Goal: Information Seeking & Learning: Learn about a topic

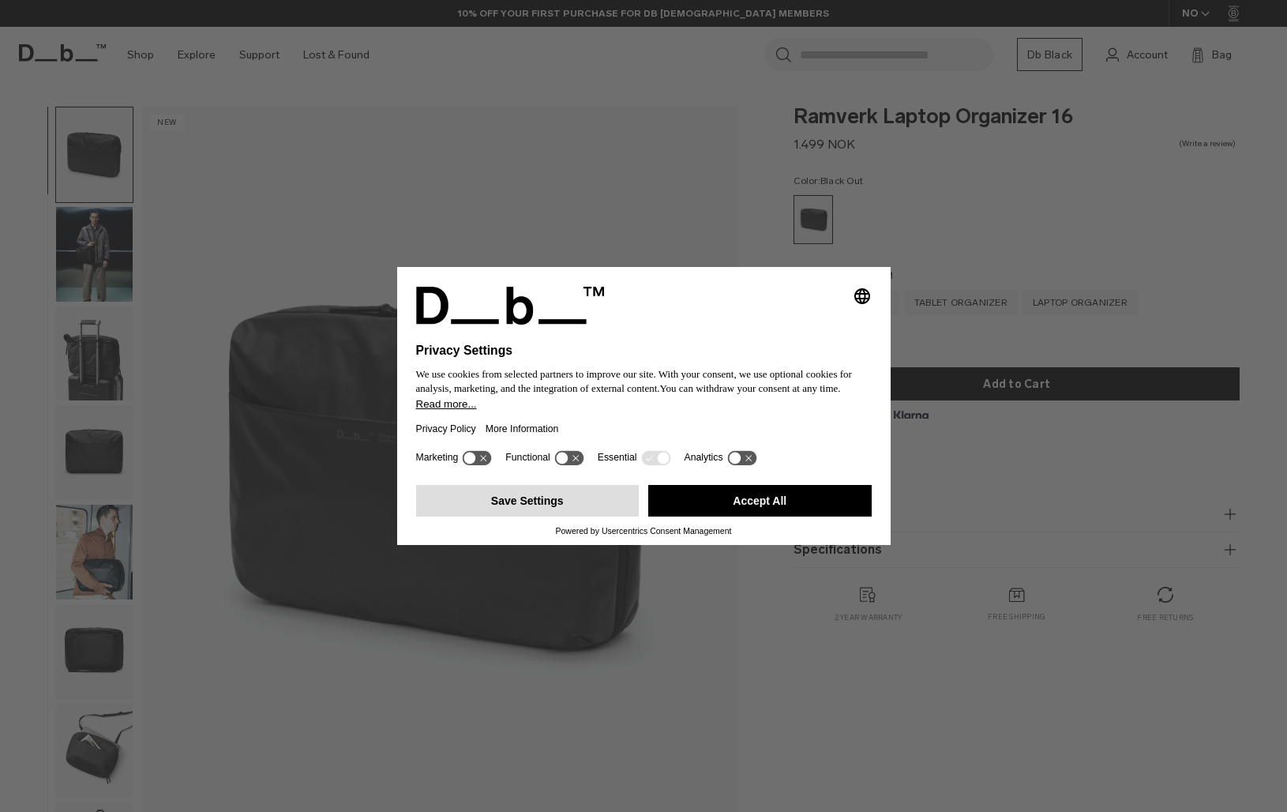
click at [542, 515] on button "Save Settings" at bounding box center [527, 501] width 223 height 32
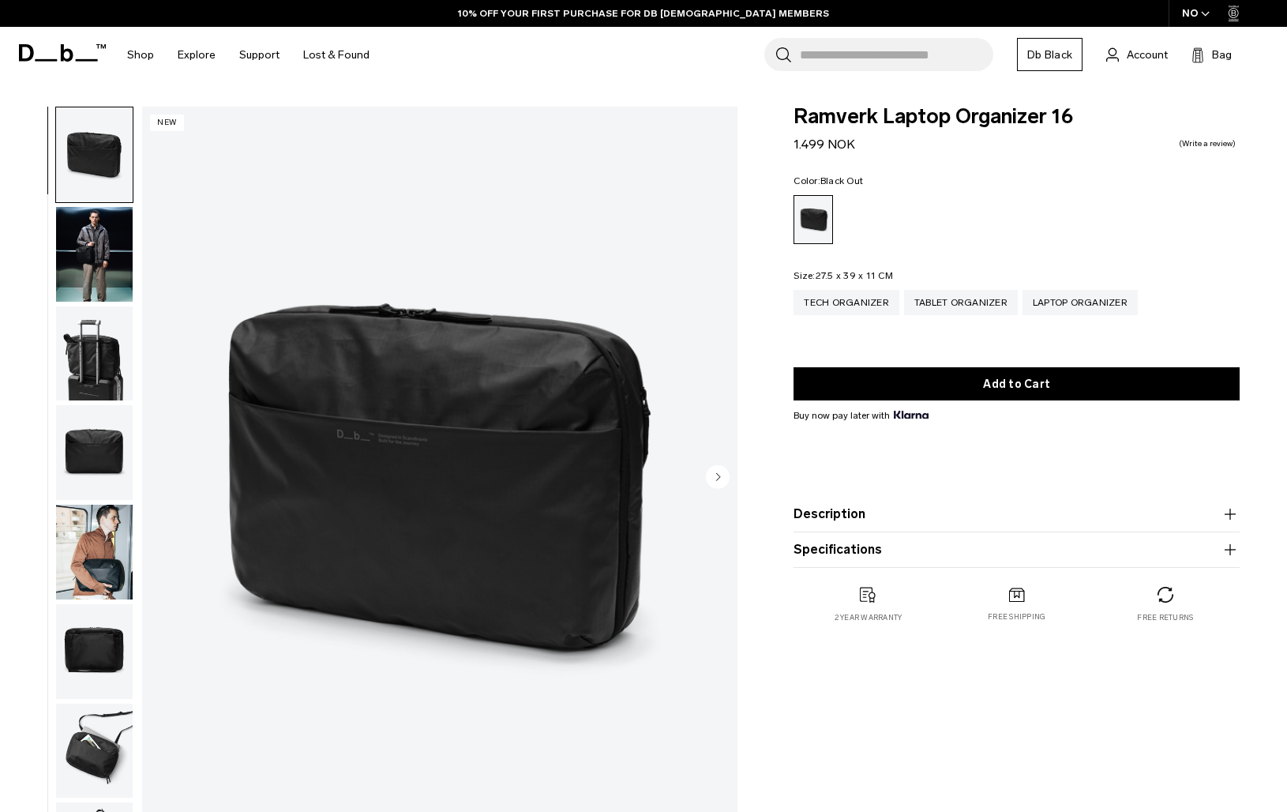
click at [95, 310] on img "button" at bounding box center [94, 353] width 77 height 95
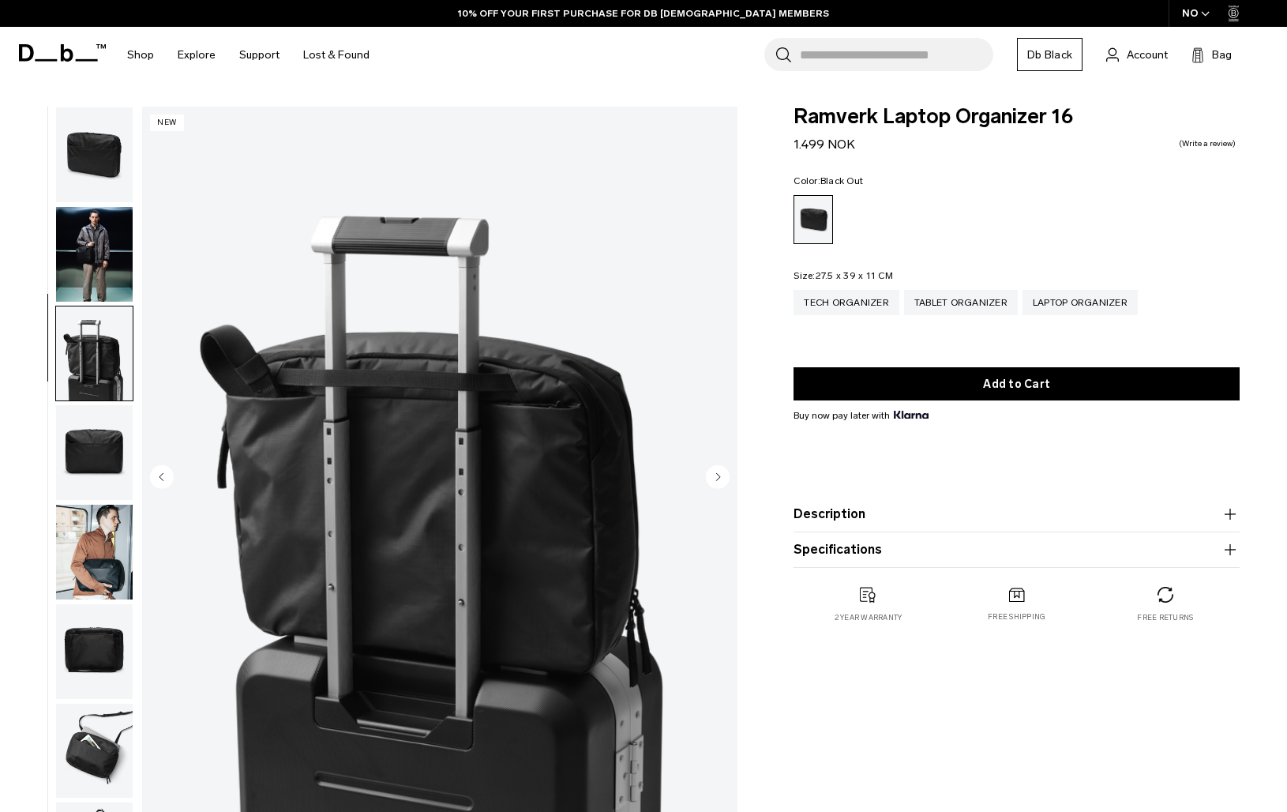
scroll to position [57, 0]
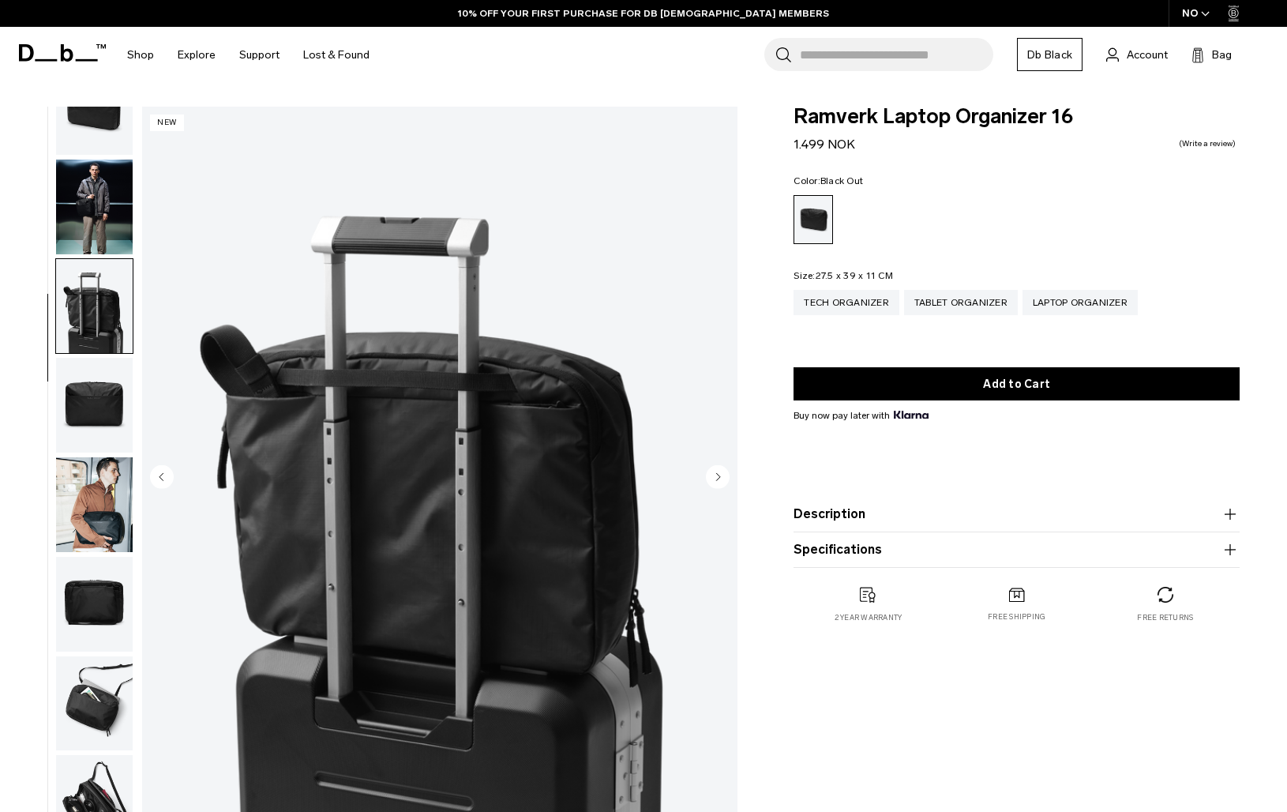
click at [89, 178] on img "button" at bounding box center [94, 207] width 77 height 95
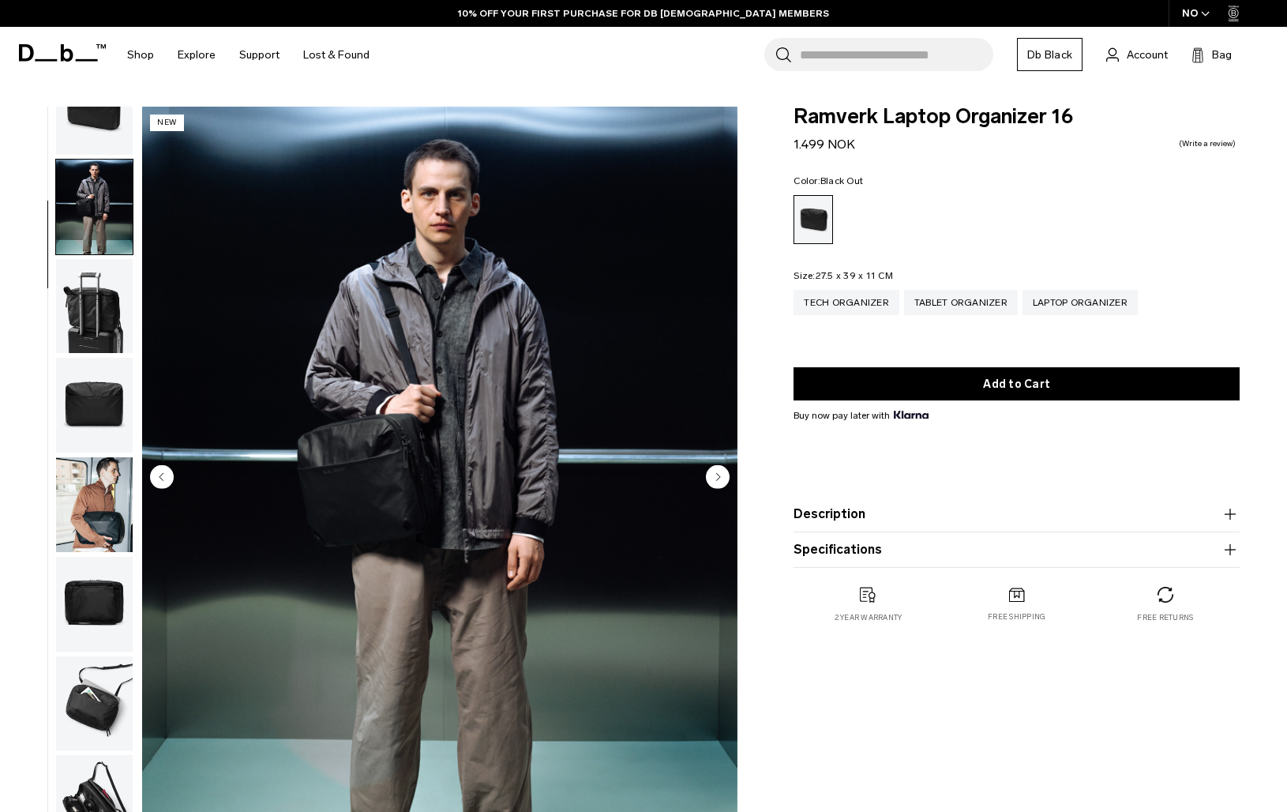
click at [96, 471] on img "button" at bounding box center [94, 504] width 77 height 95
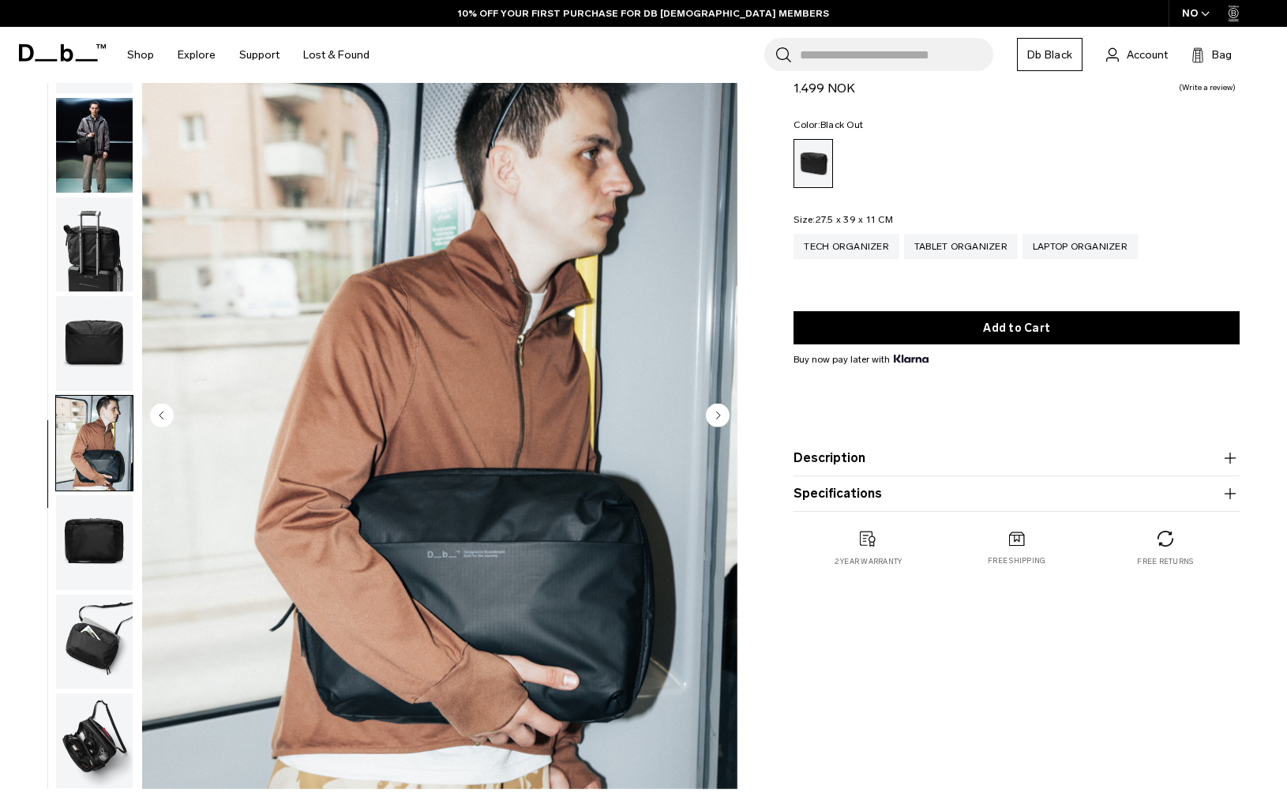
scroll to position [70, 0]
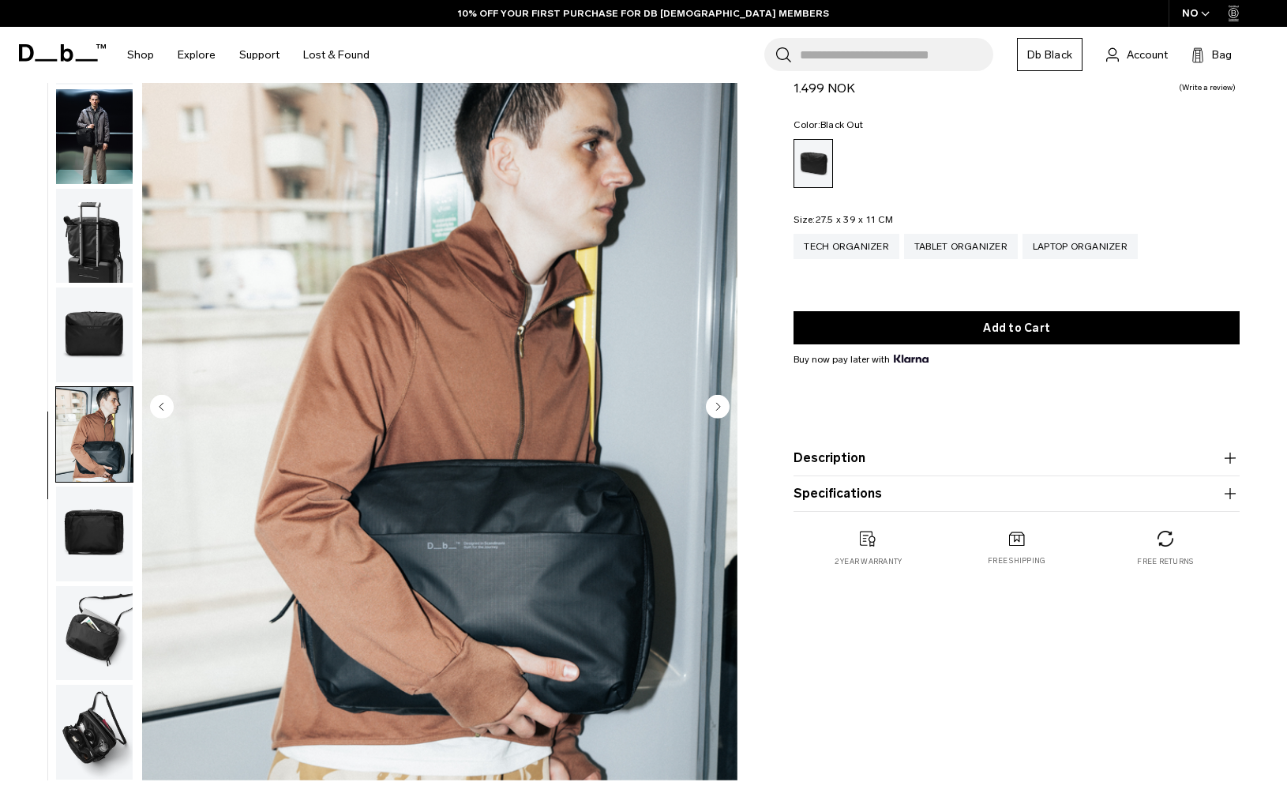
click at [105, 580] on ul at bounding box center [94, 408] width 78 height 744
click at [104, 616] on img "button" at bounding box center [94, 633] width 77 height 95
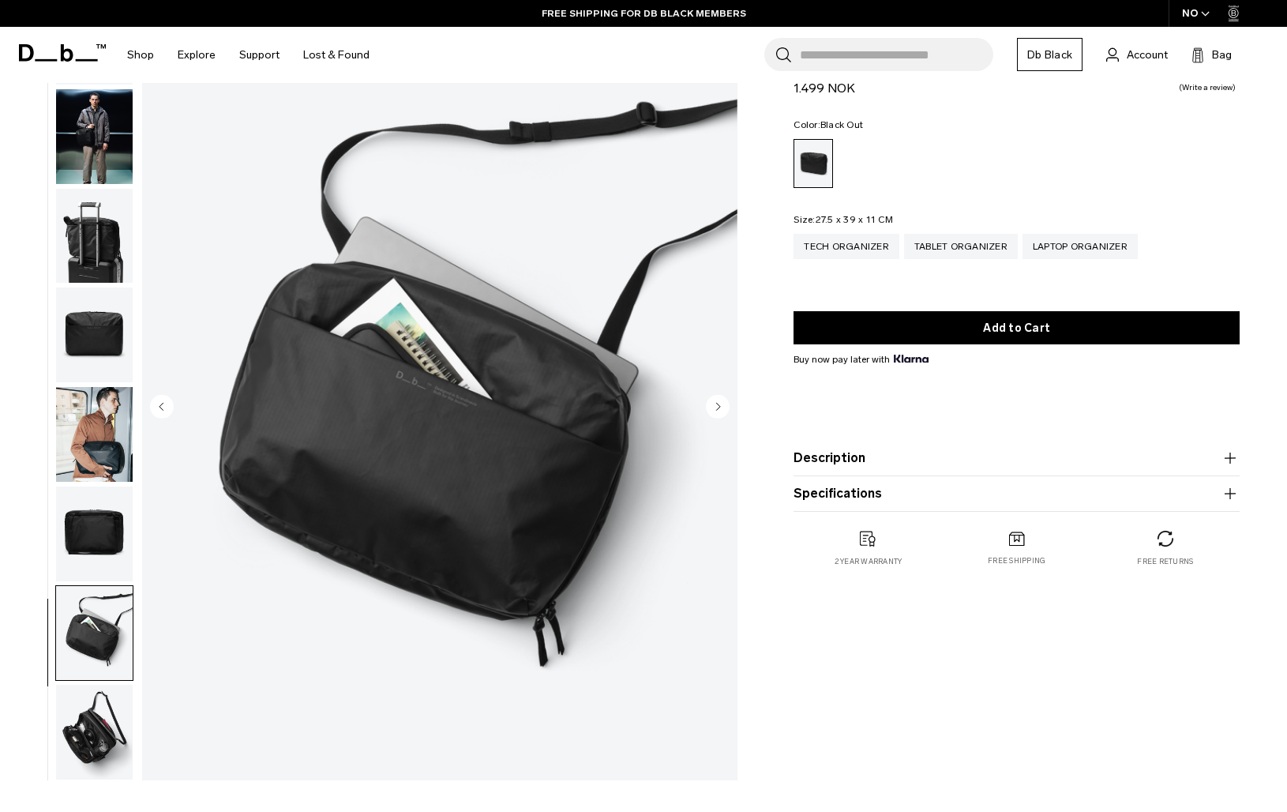
click at [96, 518] on img "button" at bounding box center [94, 533] width 77 height 95
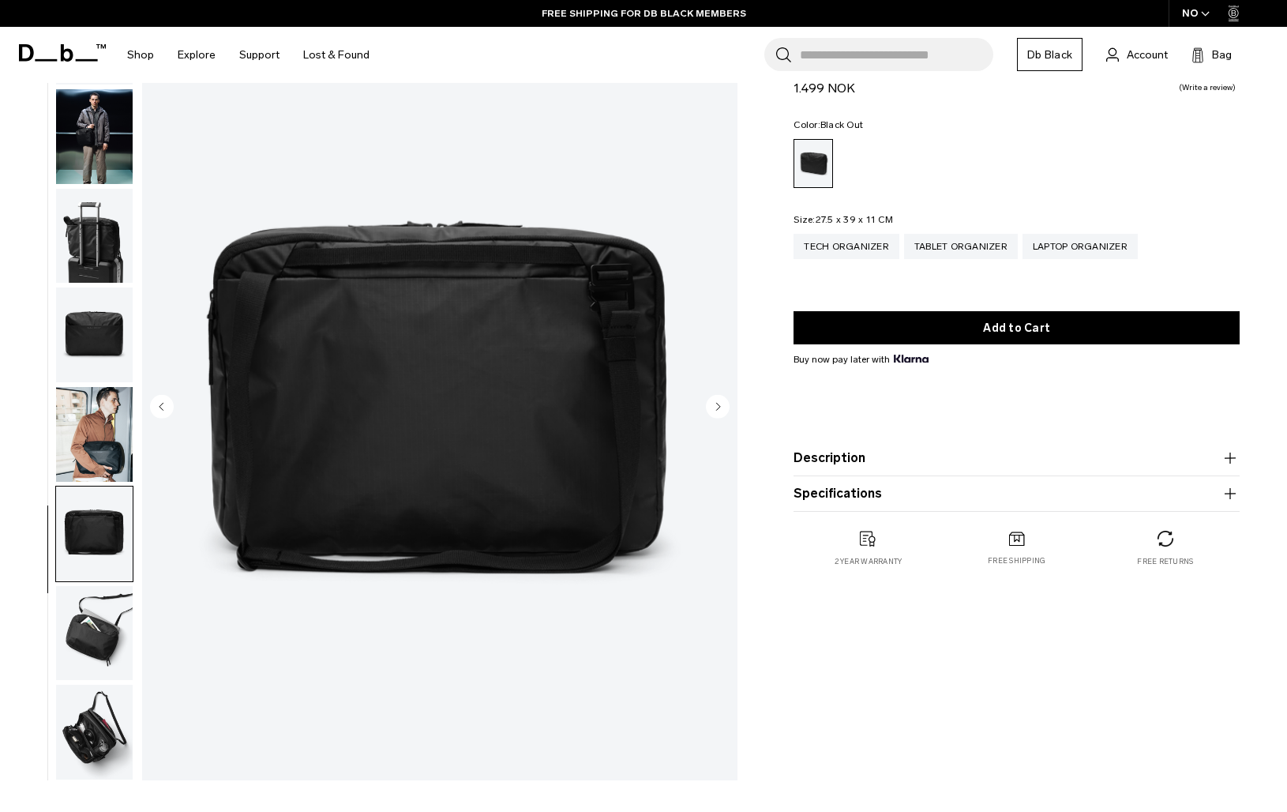
click at [880, 454] on button "Description" at bounding box center [1017, 458] width 446 height 19
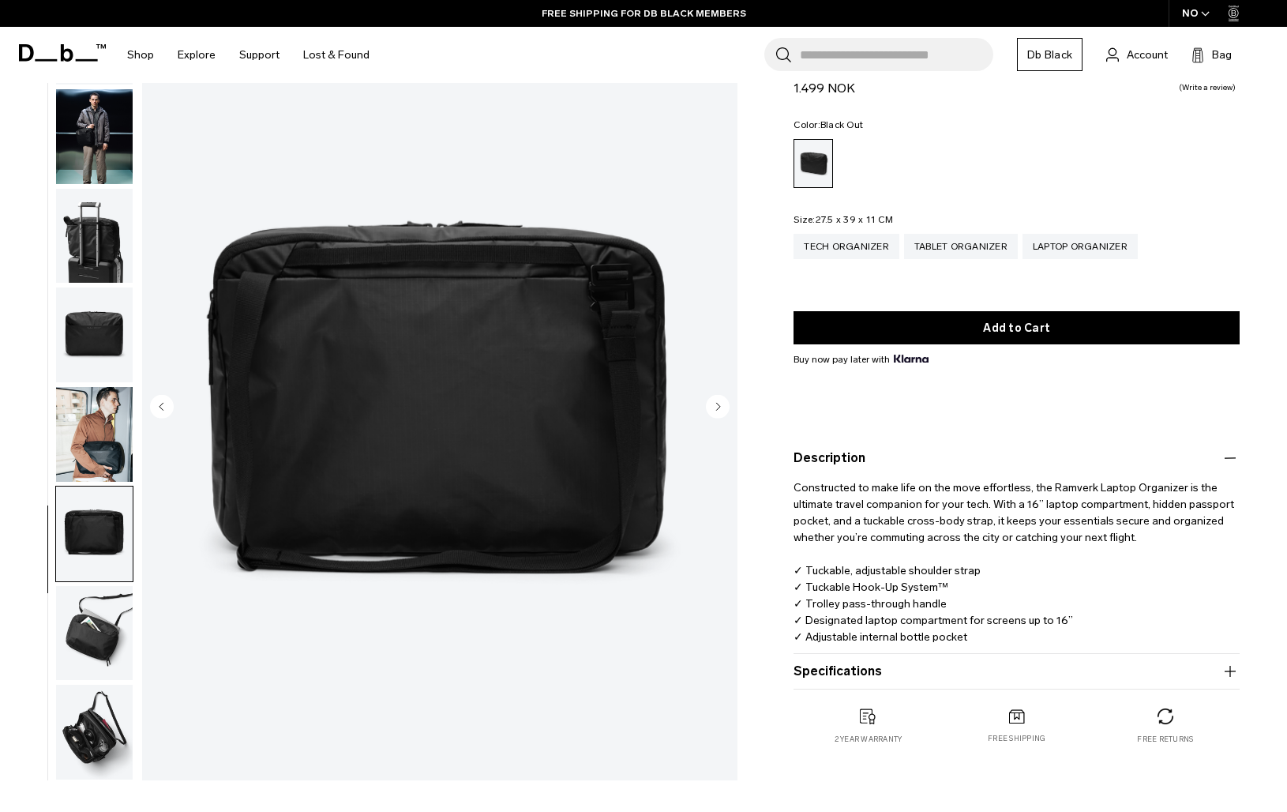
drag, startPoint x: 817, startPoint y: 219, endPoint x: 896, endPoint y: 222, distance: 79.0
click at [896, 222] on fieldset "Size: 27.5 x 39 x 11 CM Out of stock Tech Organizer Tablet Organizer Laptop Org…" at bounding box center [1017, 248] width 446 height 67
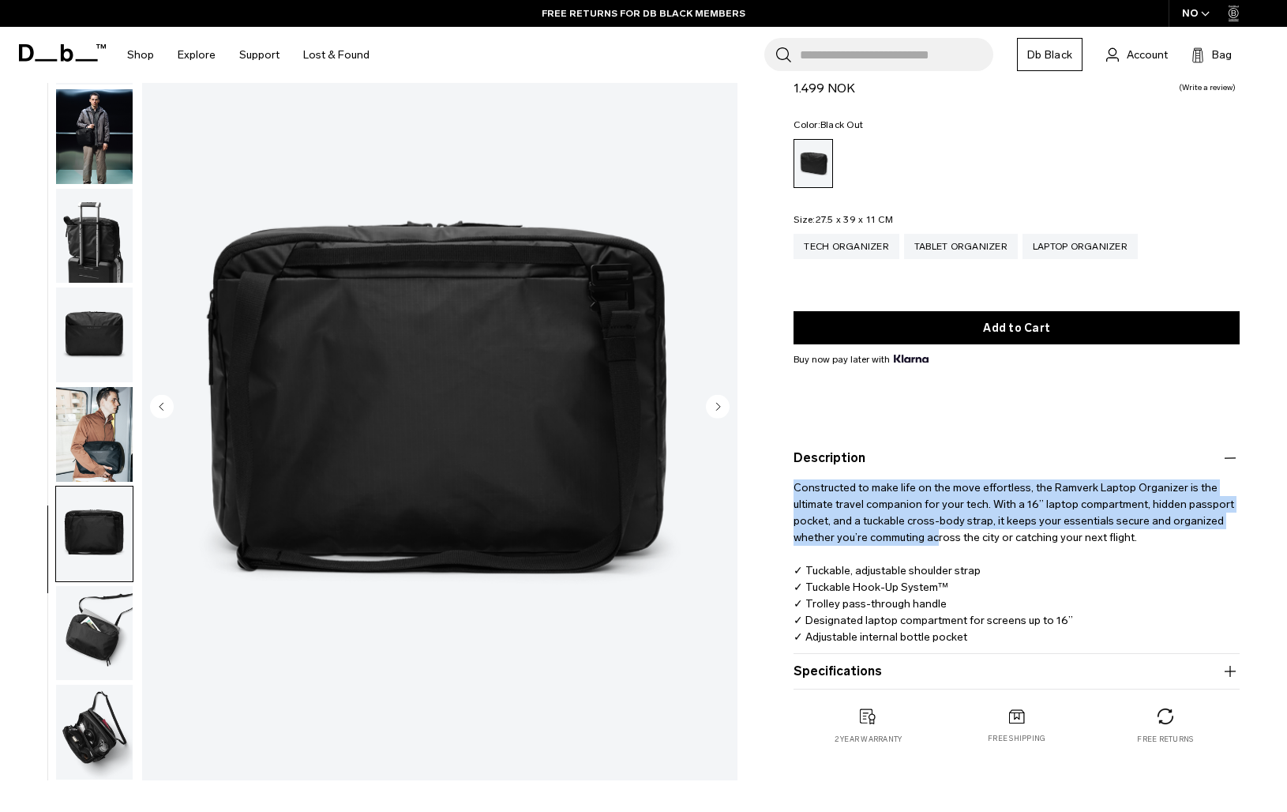
drag, startPoint x: 801, startPoint y: 492, endPoint x: 937, endPoint y: 534, distance: 142.9
click at [937, 534] on p "Constructed to make life on the move effortless, the Ramverk Laptop Organizer i…" at bounding box center [1017, 557] width 446 height 178
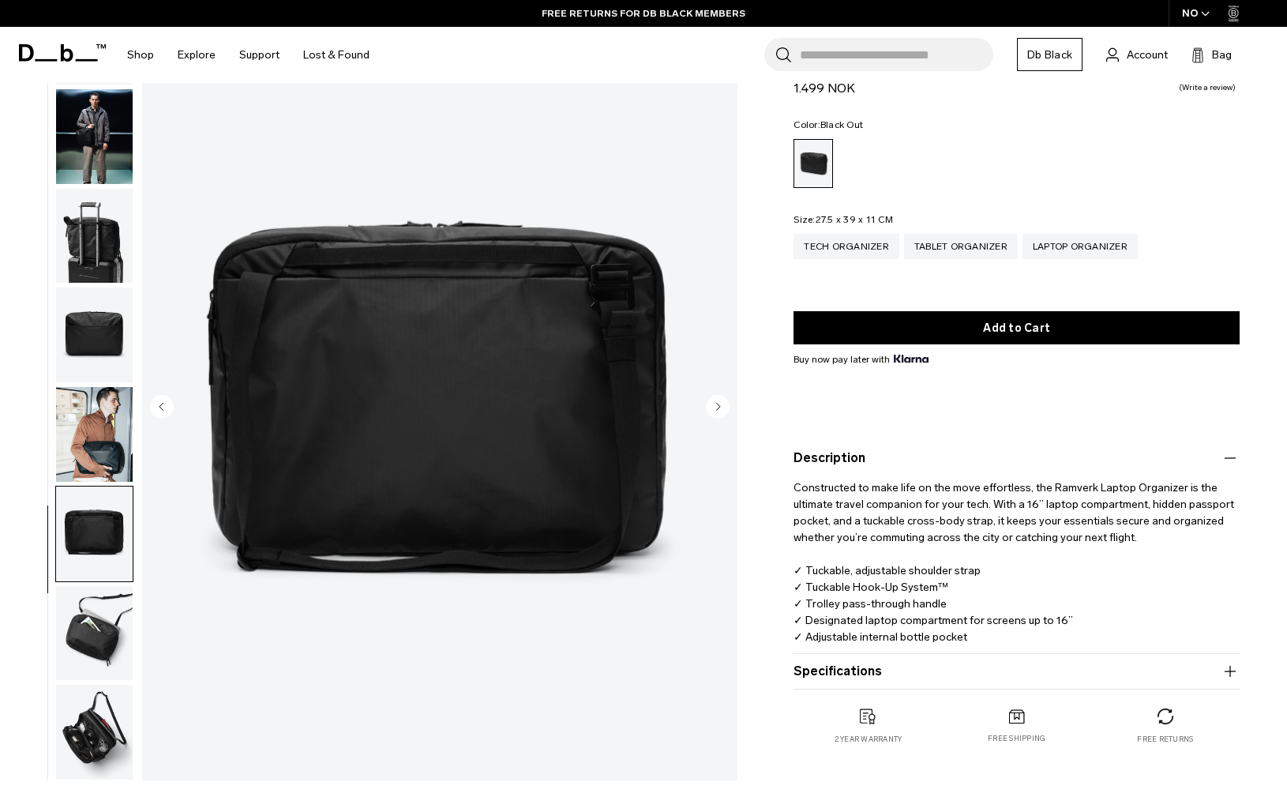
click at [89, 651] on img "button" at bounding box center [94, 633] width 77 height 95
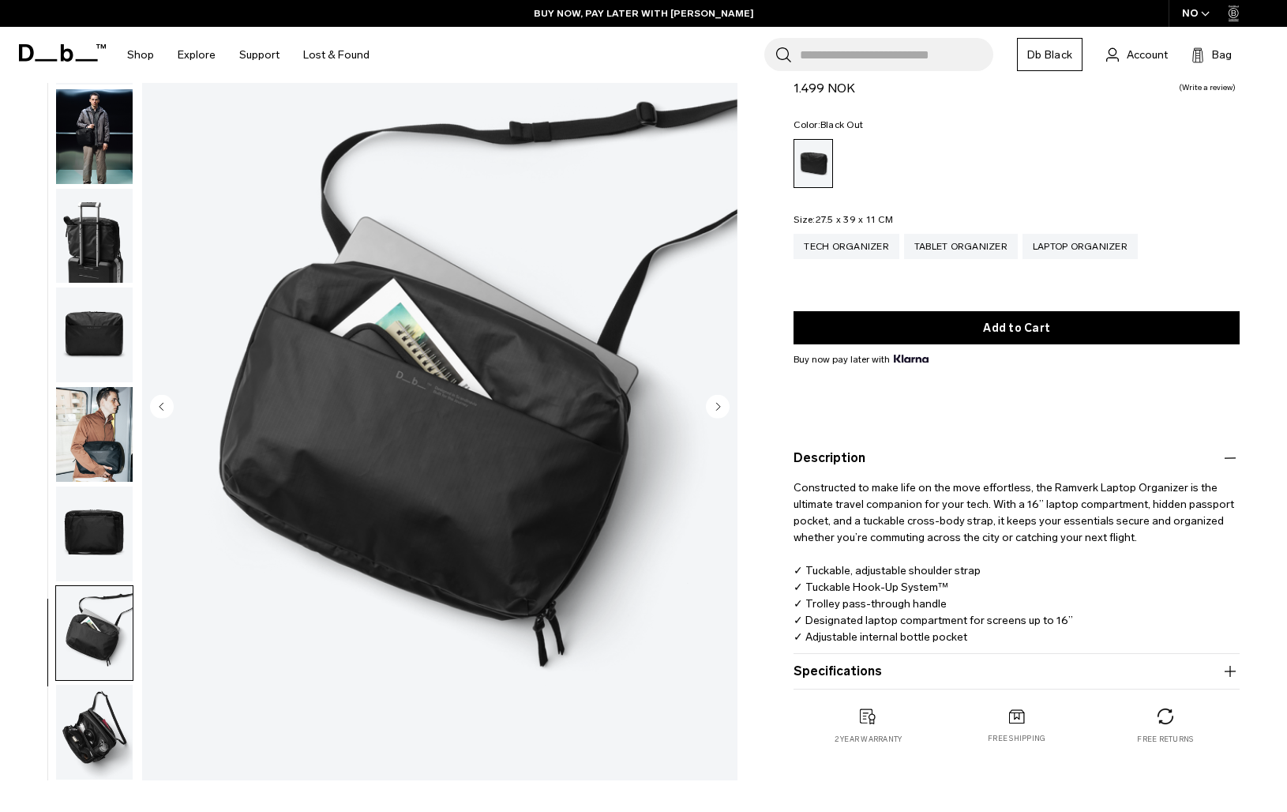
click at [89, 671] on img "button" at bounding box center [94, 633] width 77 height 95
click at [91, 700] on img "button" at bounding box center [94, 732] width 77 height 95
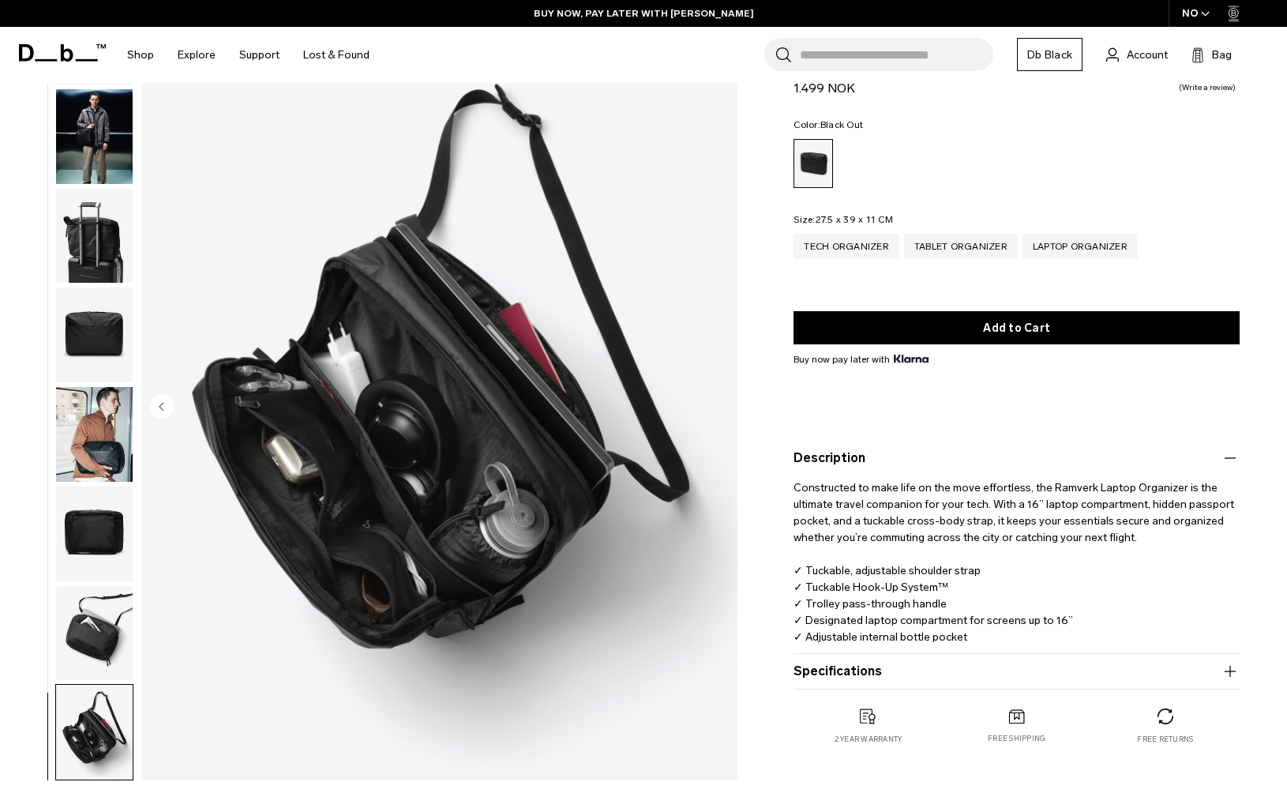
click at [97, 586] on img "button" at bounding box center [94, 633] width 77 height 95
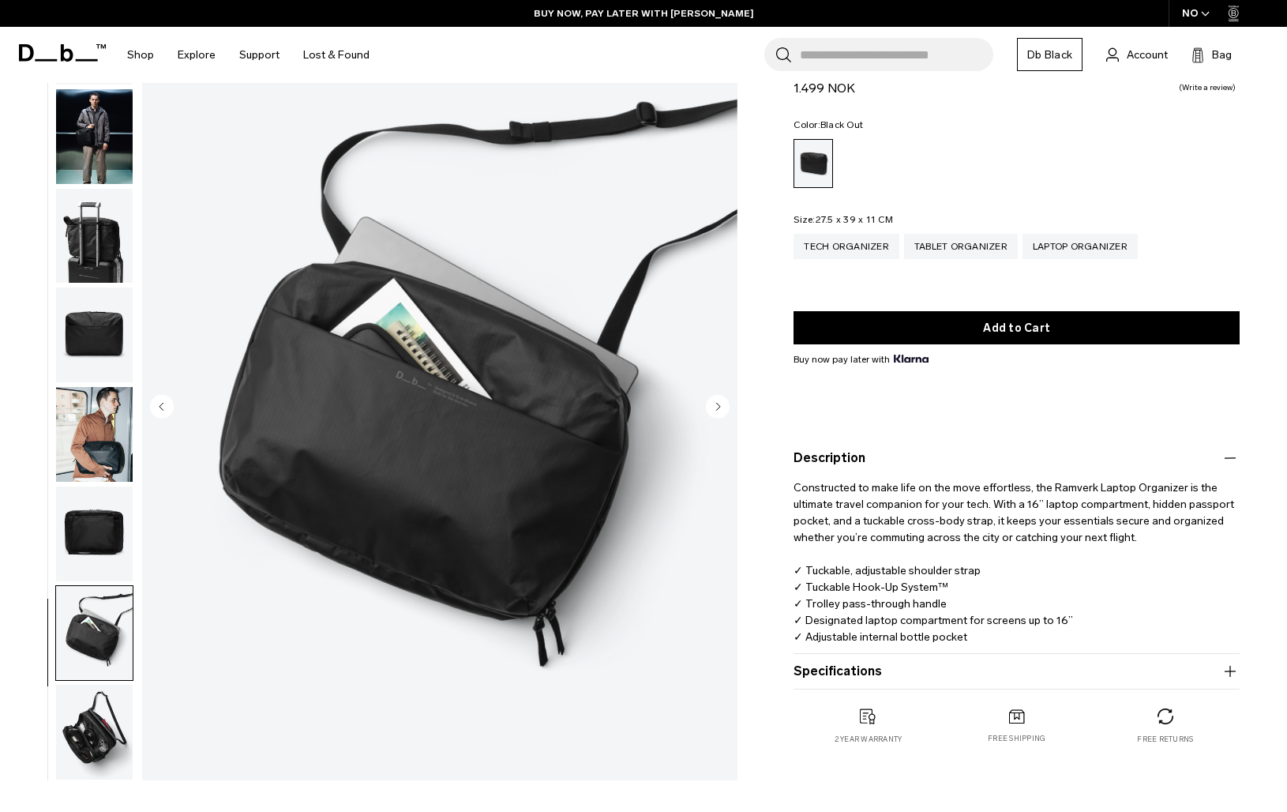
click at [93, 528] on img "button" at bounding box center [94, 533] width 77 height 95
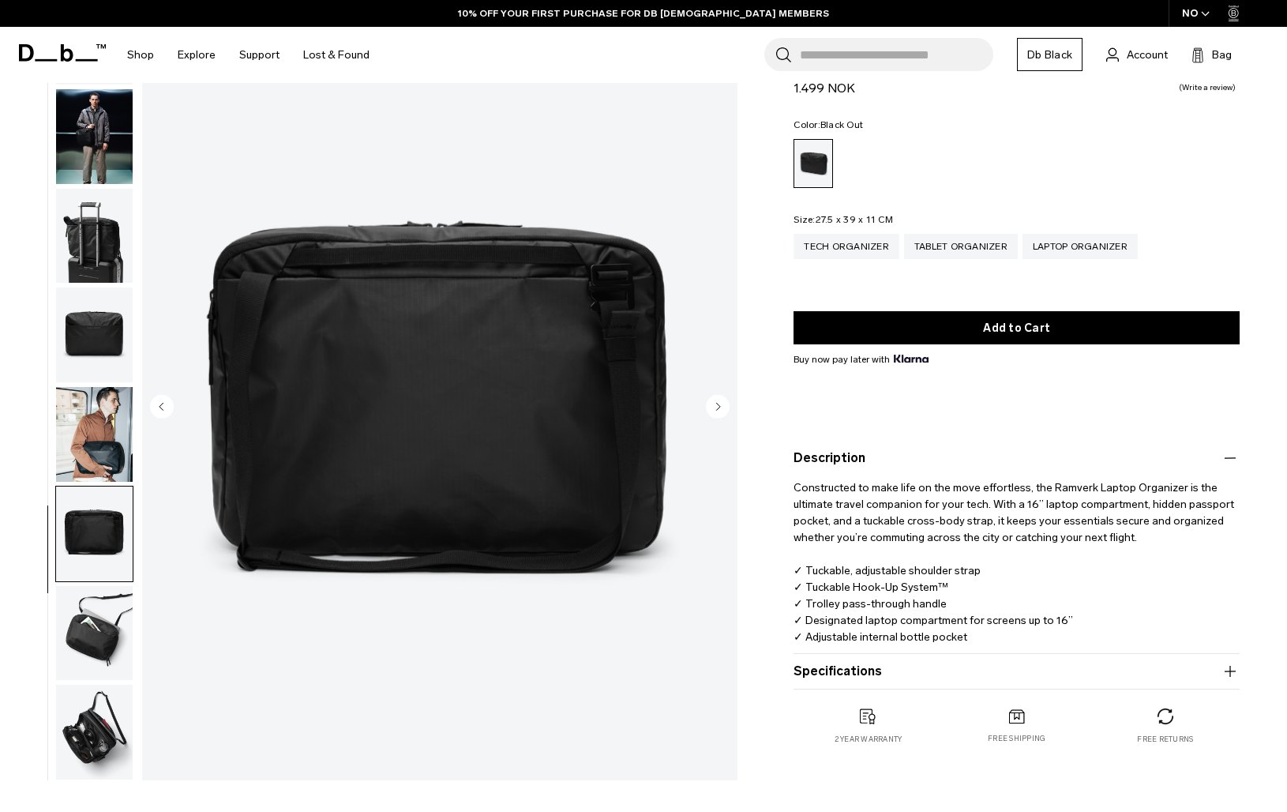
click at [91, 444] on img "button" at bounding box center [94, 434] width 77 height 95
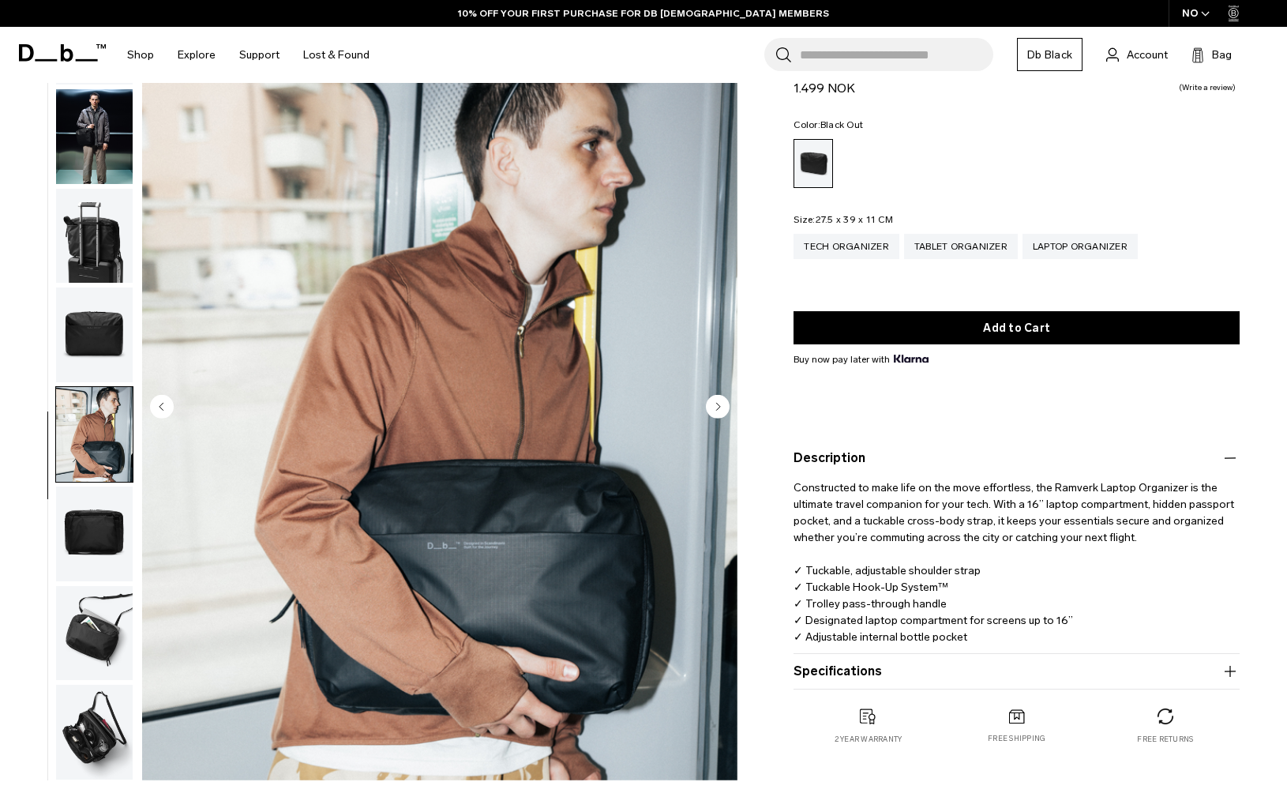
click at [97, 348] on img "button" at bounding box center [94, 334] width 77 height 95
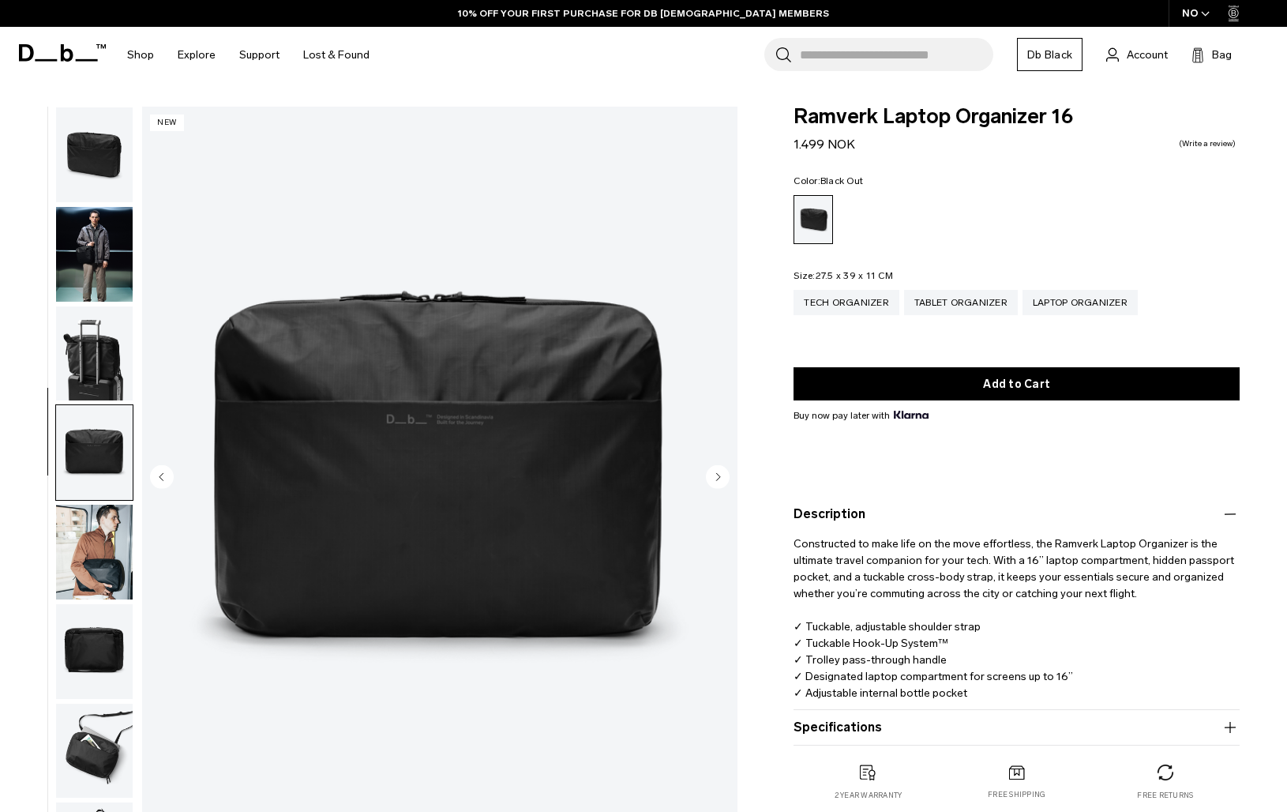
scroll to position [0, 0]
click at [810, 109] on span "Ramverk Laptop Organizer 16" at bounding box center [1017, 117] width 446 height 21
drag, startPoint x: 810, startPoint y: 109, endPoint x: 1063, endPoint y: 117, distance: 252.8
click at [1063, 117] on span "Ramverk Laptop Organizer 16" at bounding box center [1017, 117] width 446 height 21
copy span "Ramverk Laptop Organizer 16"
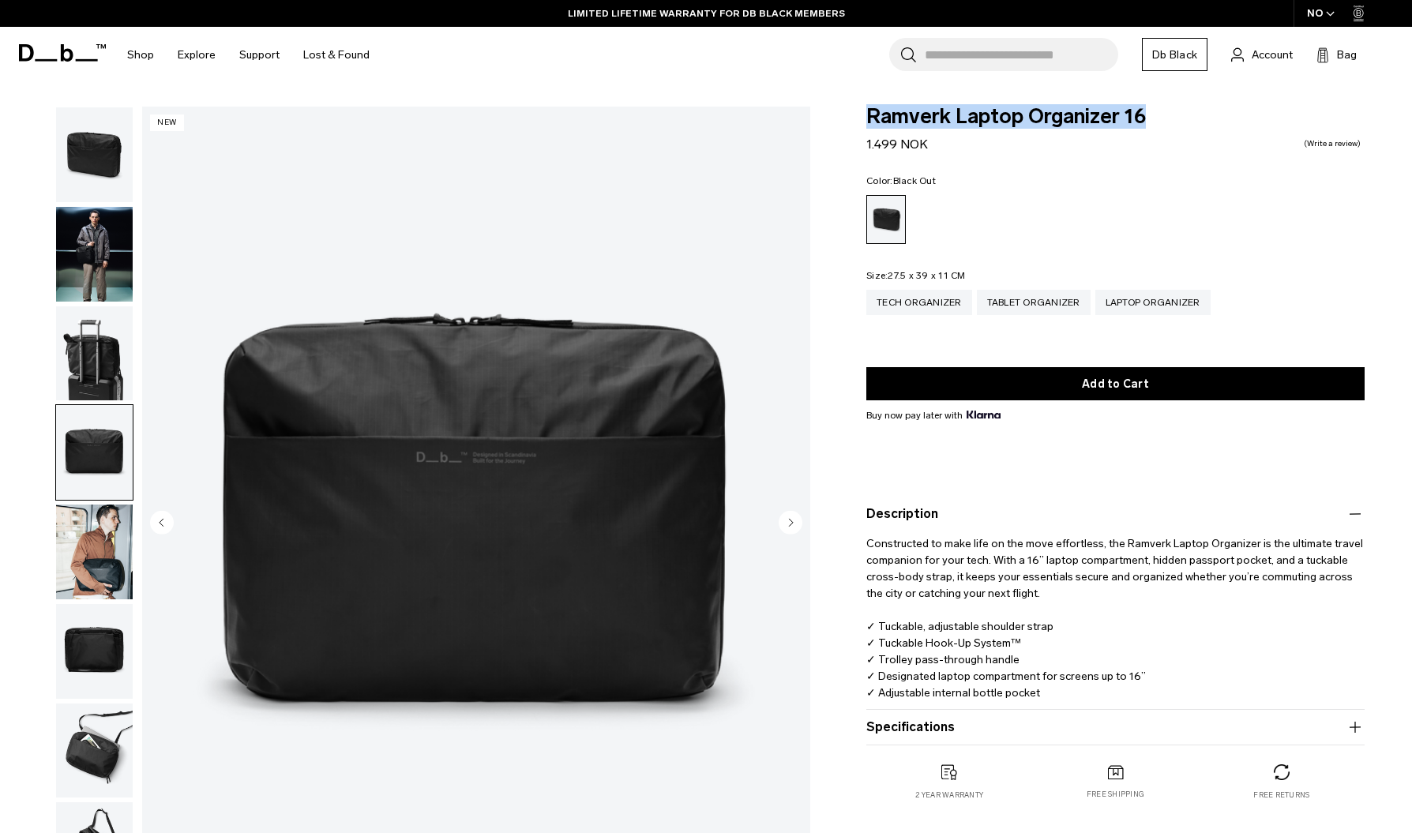
copy span "Ramverk Laptop Organizer 16"
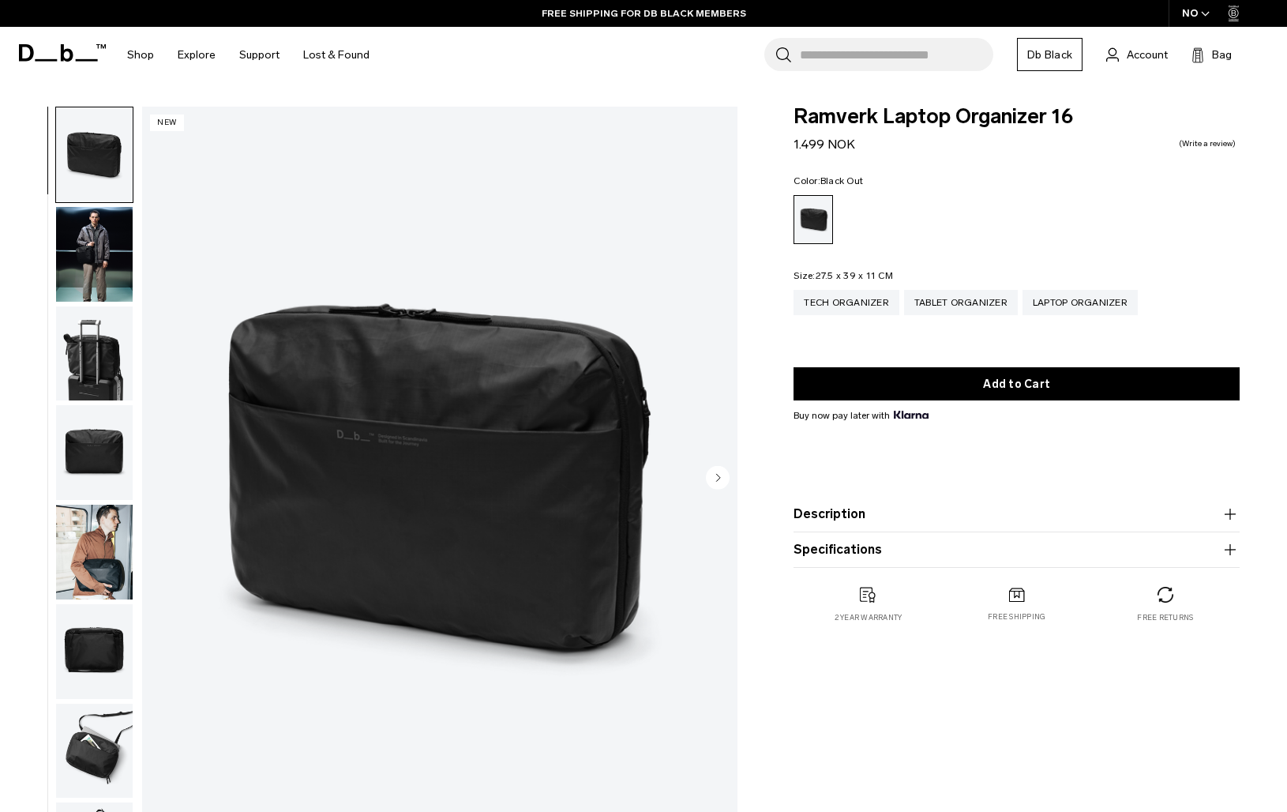
click at [862, 552] on button "Specifications" at bounding box center [1017, 549] width 446 height 19
click at [850, 517] on button "Description" at bounding box center [1017, 514] width 446 height 19
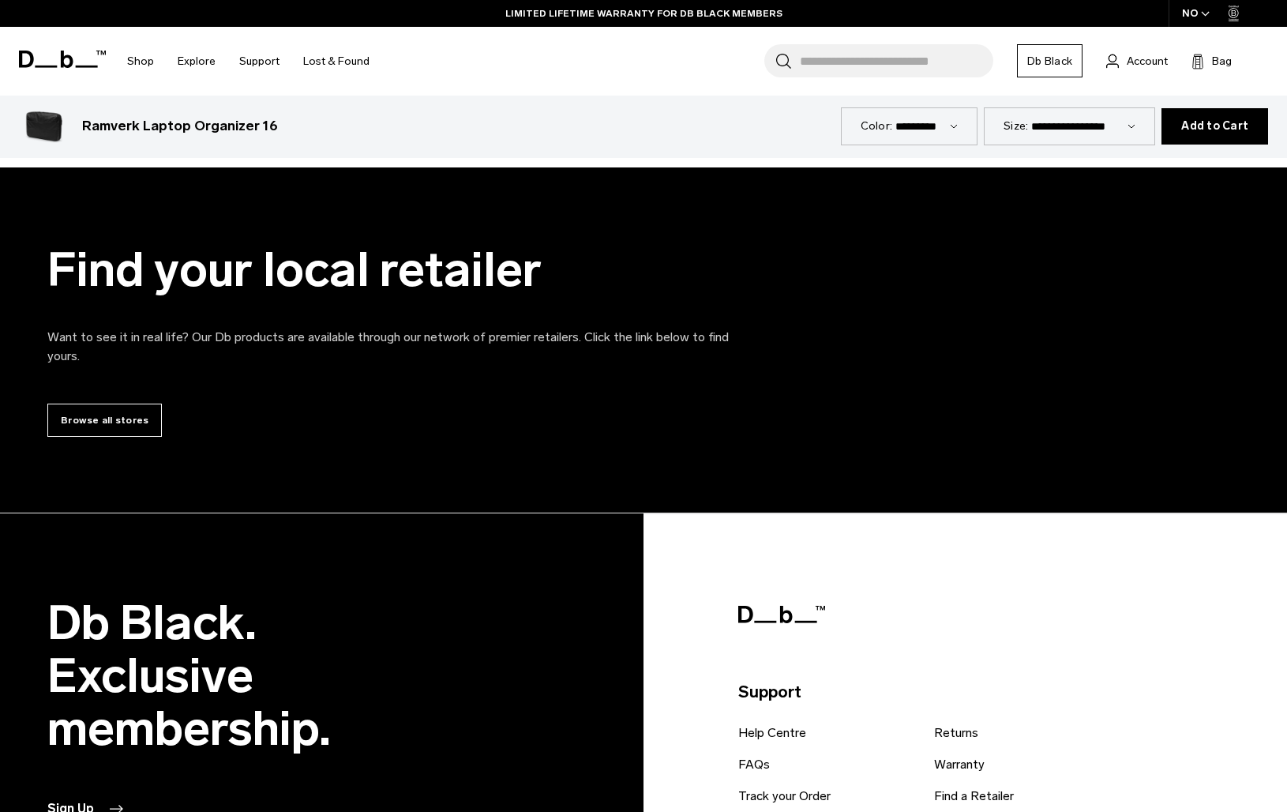
scroll to position [3293, 0]
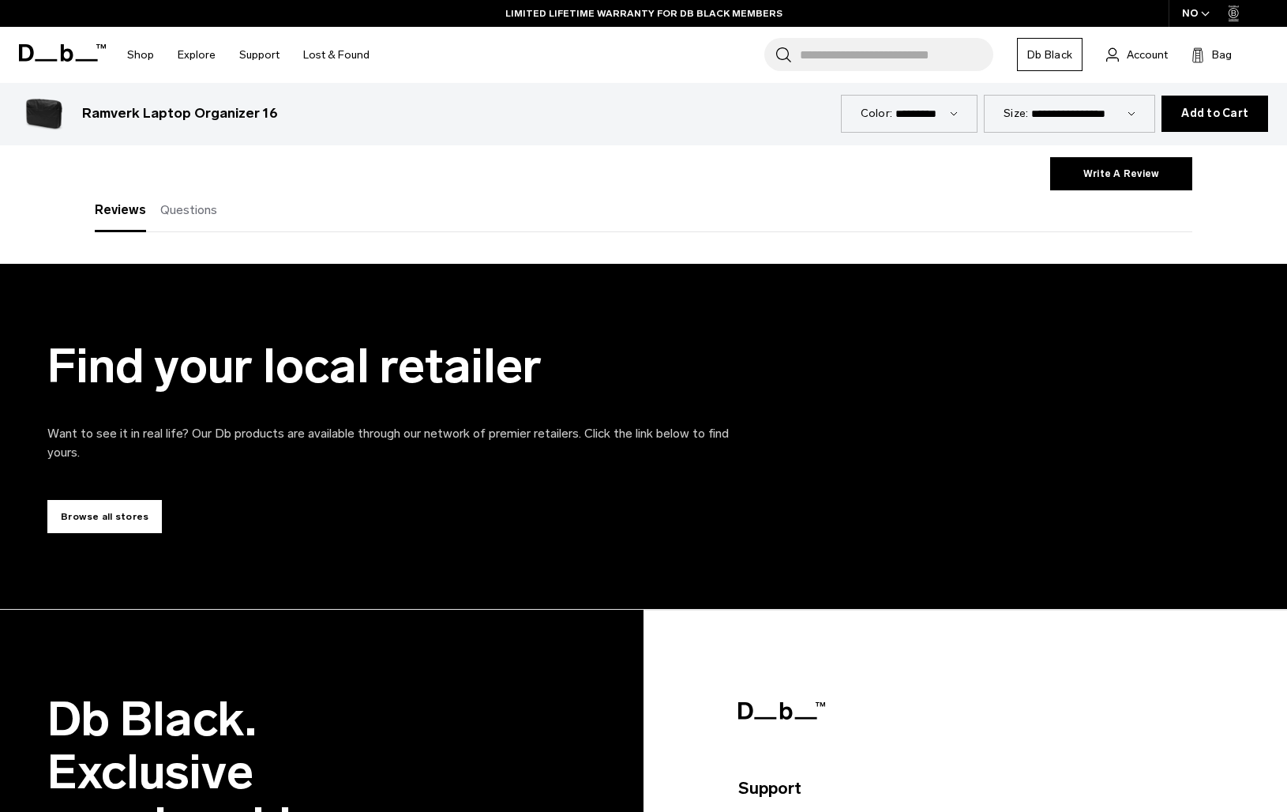
click at [97, 512] on link "Browse all stores" at bounding box center [104, 516] width 115 height 33
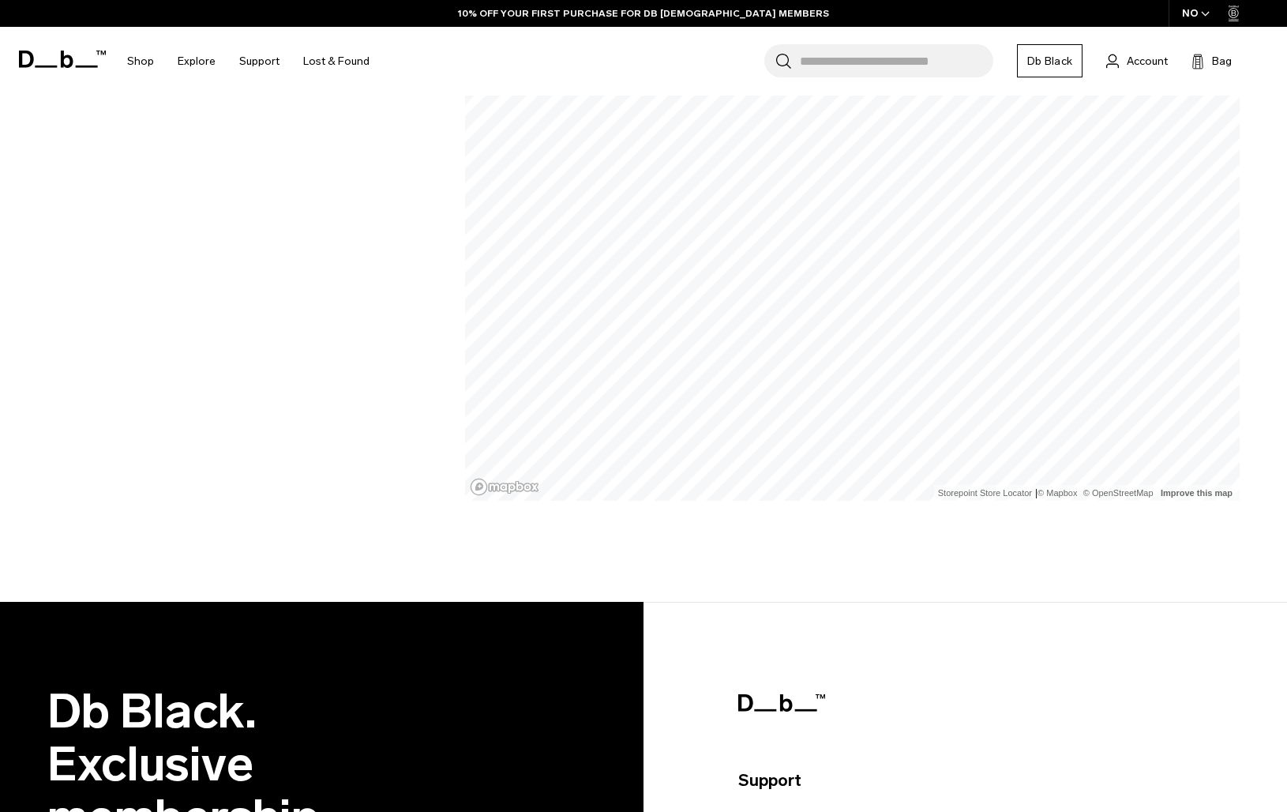
scroll to position [920, 0]
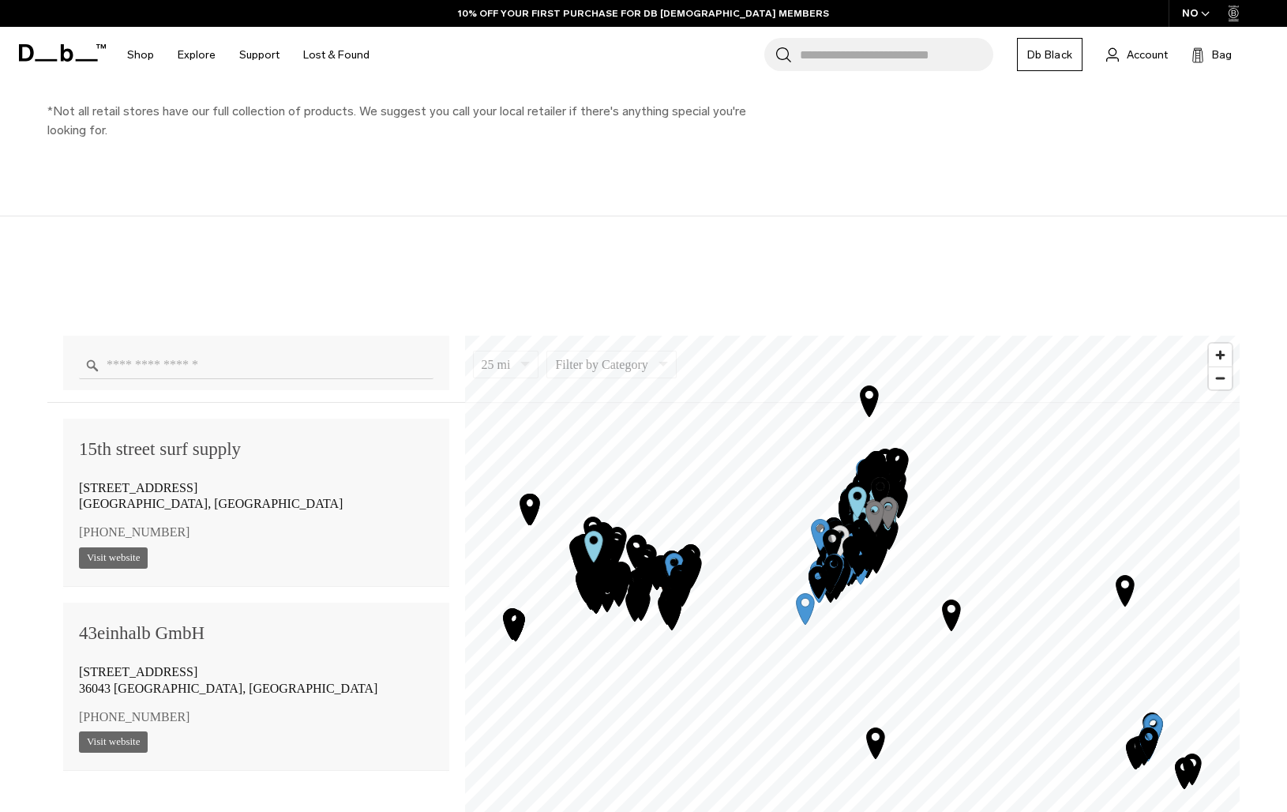
click at [197, 363] on input "Enter a location" at bounding box center [256, 365] width 355 height 28
type input "****"
click at [0, 0] on button "Clear" at bounding box center [0, 0] width 0 height 0
type input "**********"
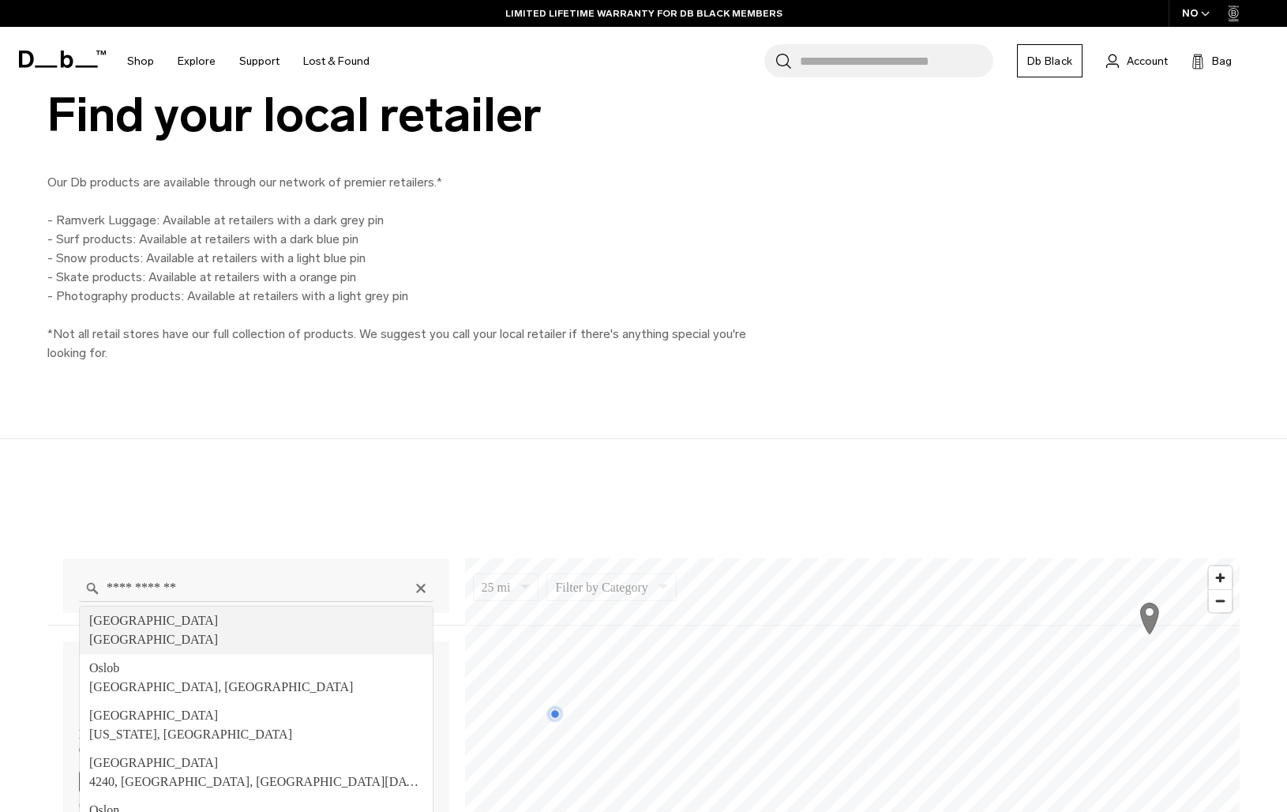
scroll to position [699, 0]
click at [64, 213] on p "Our Db products are available through our network of premier retailers.* - Ramv…" at bounding box center [402, 266] width 711 height 190
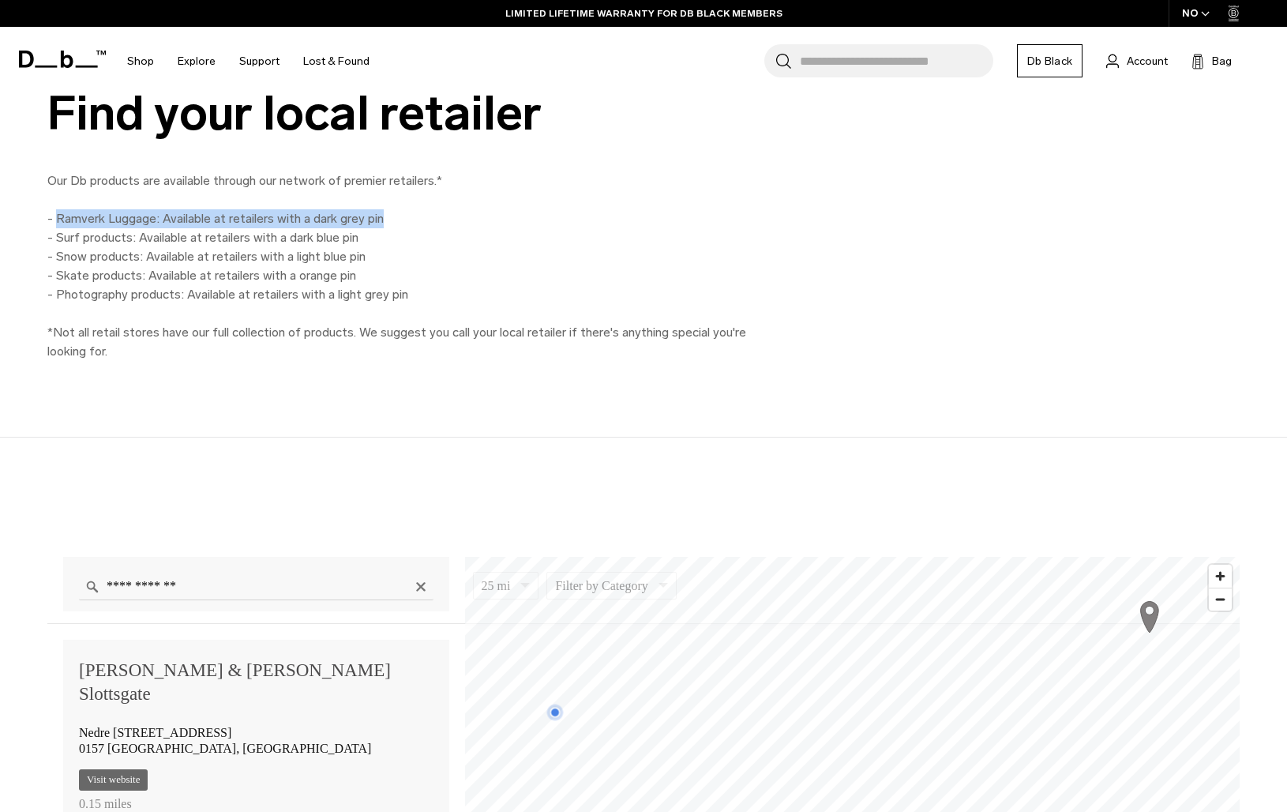
drag, startPoint x: 64, startPoint y: 213, endPoint x: 377, endPoint y: 220, distance: 312.8
click at [377, 220] on p "Our Db products are available through our network of premier retailers.* - Ramv…" at bounding box center [402, 266] width 711 height 190
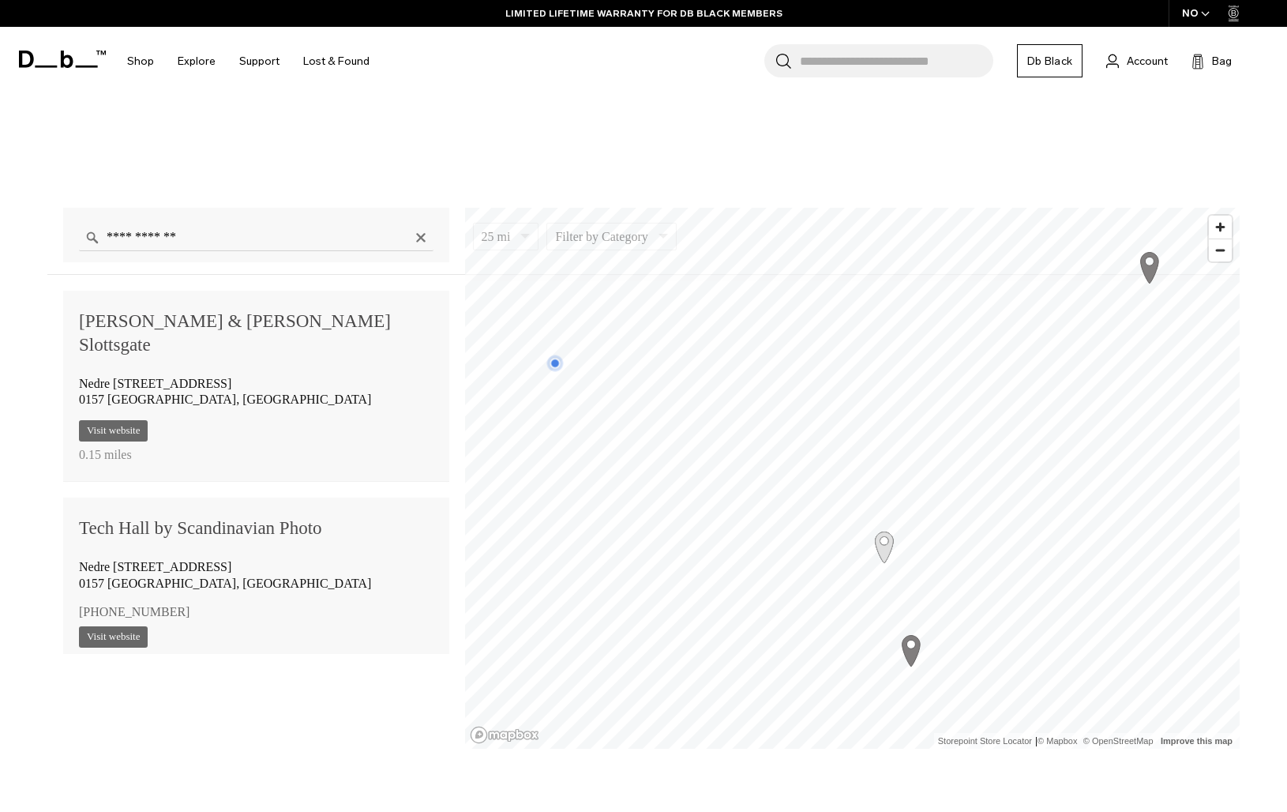
scroll to position [1064, 0]
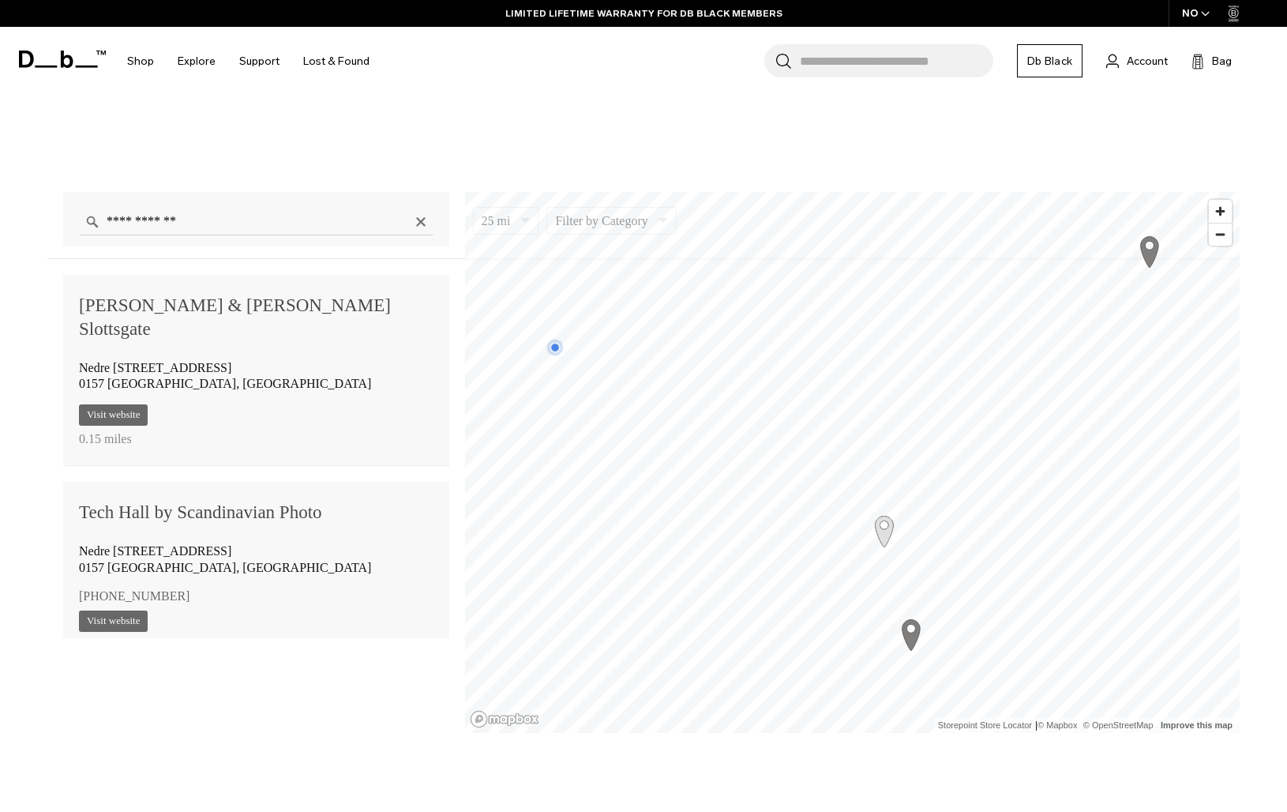
click at [910, 629] on icon "Map marker" at bounding box center [911, 633] width 39 height 39
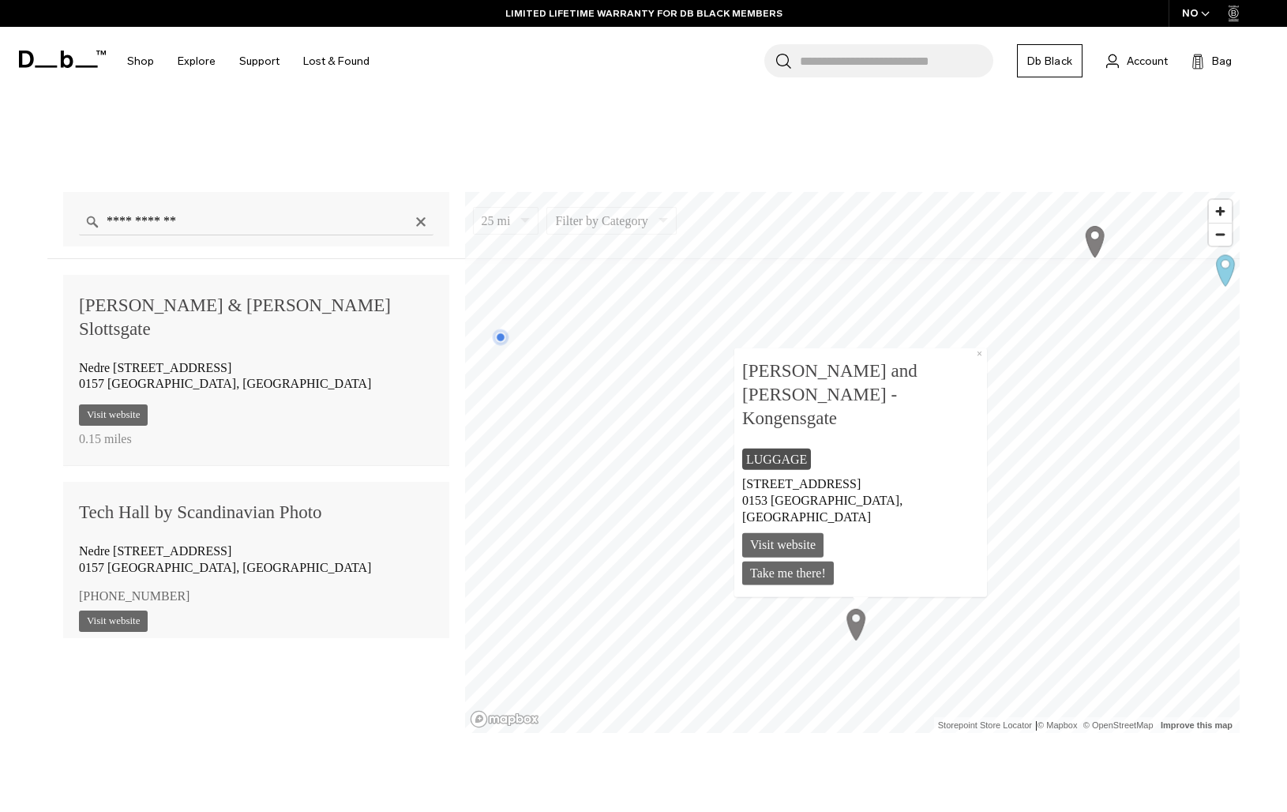
scroll to position [400, 0]
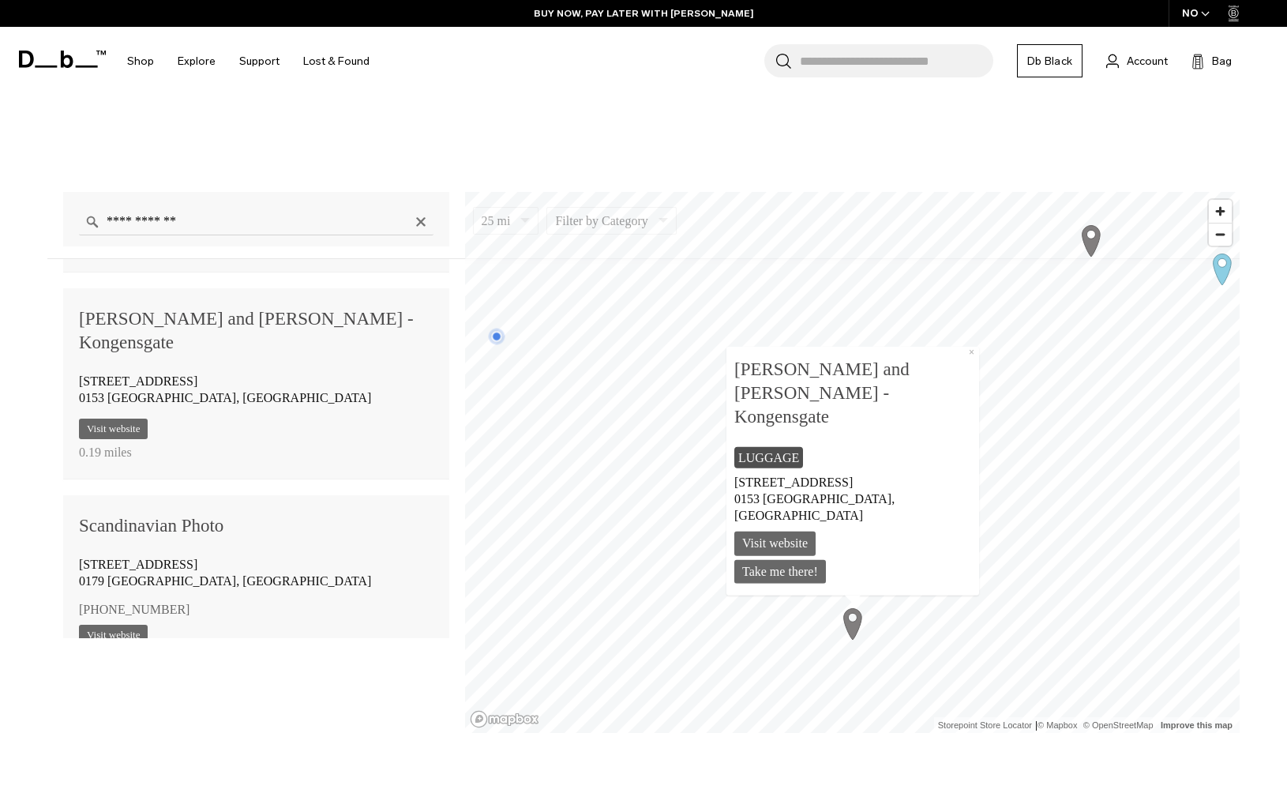
click at [1095, 254] on icon "Map marker" at bounding box center [1091, 239] width 39 height 39
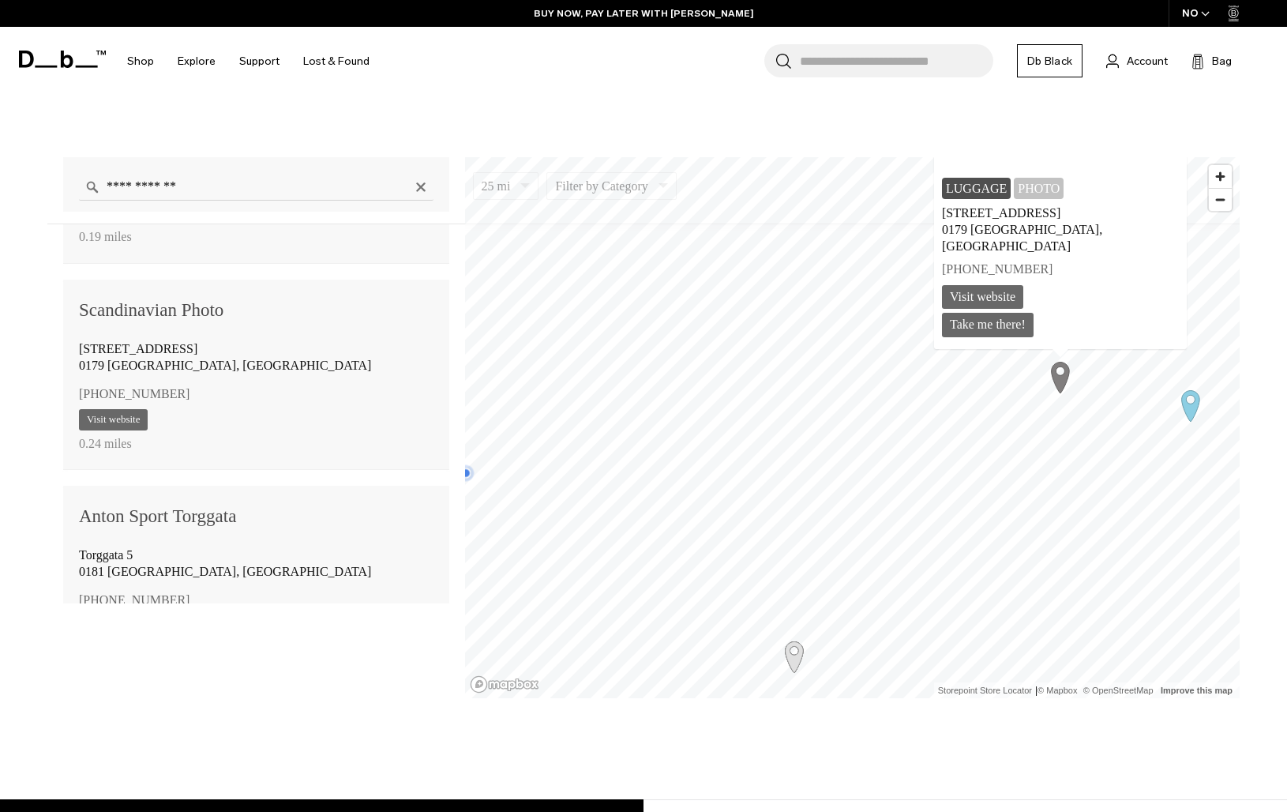
scroll to position [1079, 0]
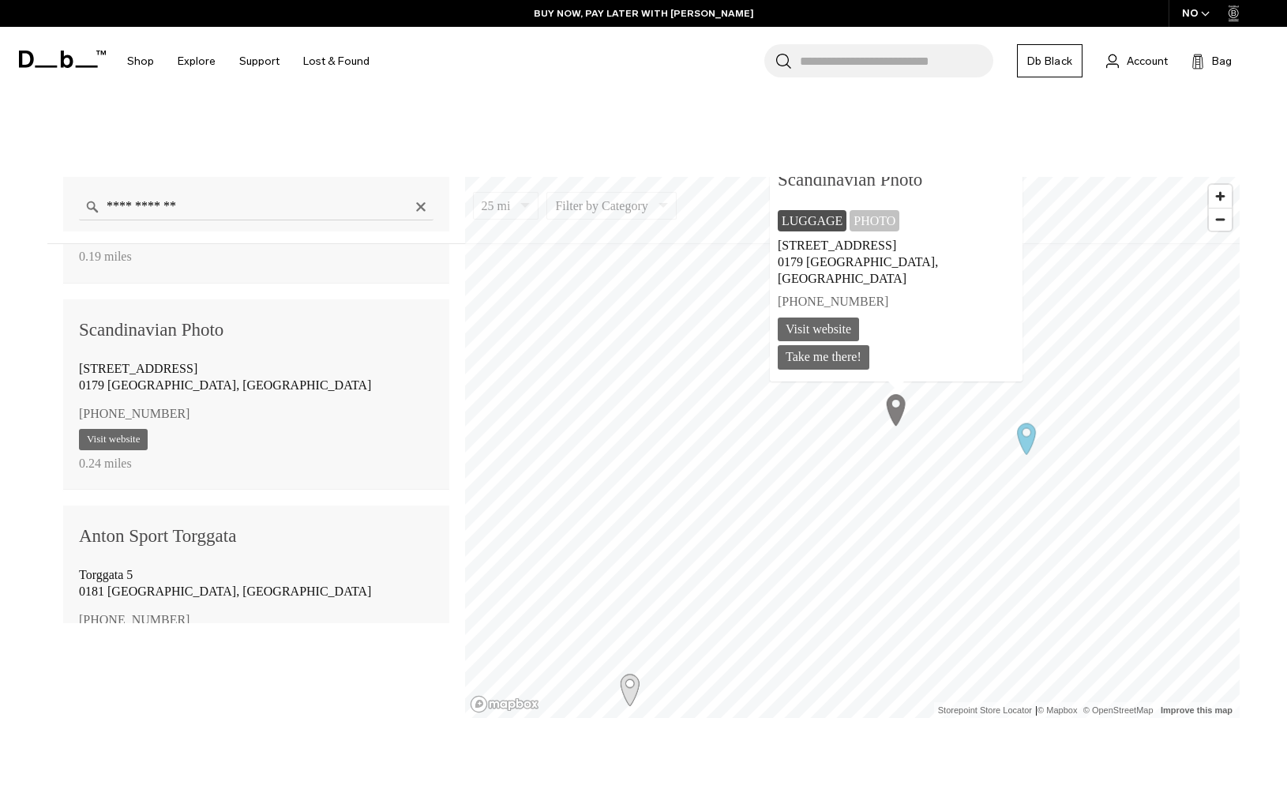
click at [1016, 440] on icon "Map marker" at bounding box center [1026, 437] width 39 height 39
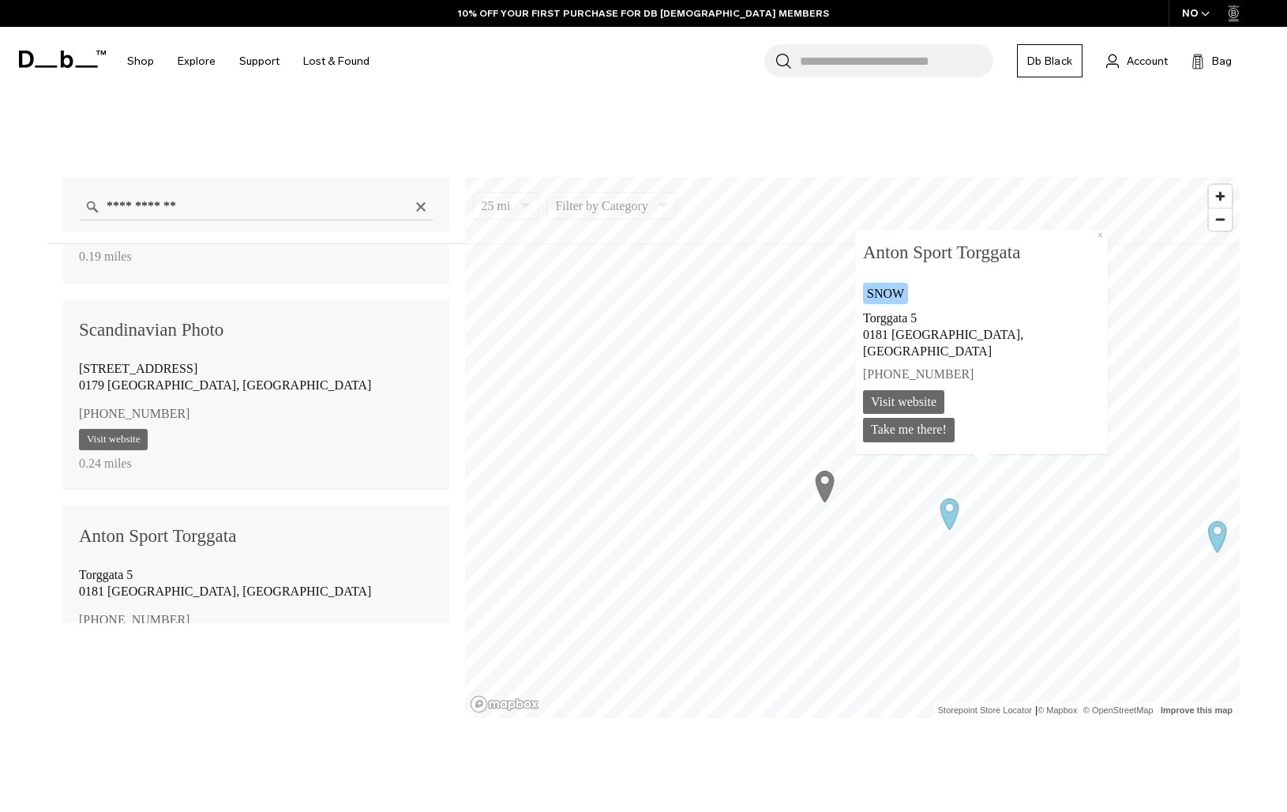
scroll to position [783, 0]
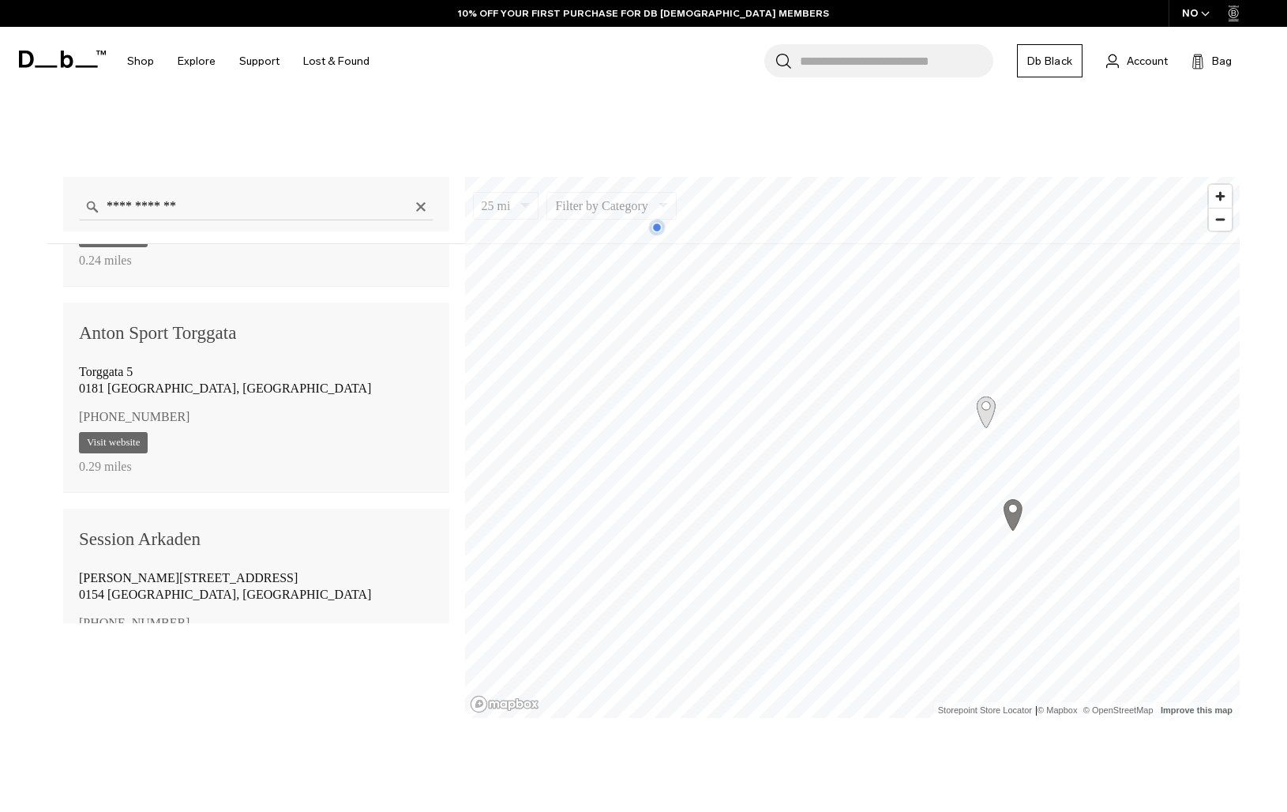
click at [1003, 524] on icon "Map marker" at bounding box center [1013, 513] width 39 height 39
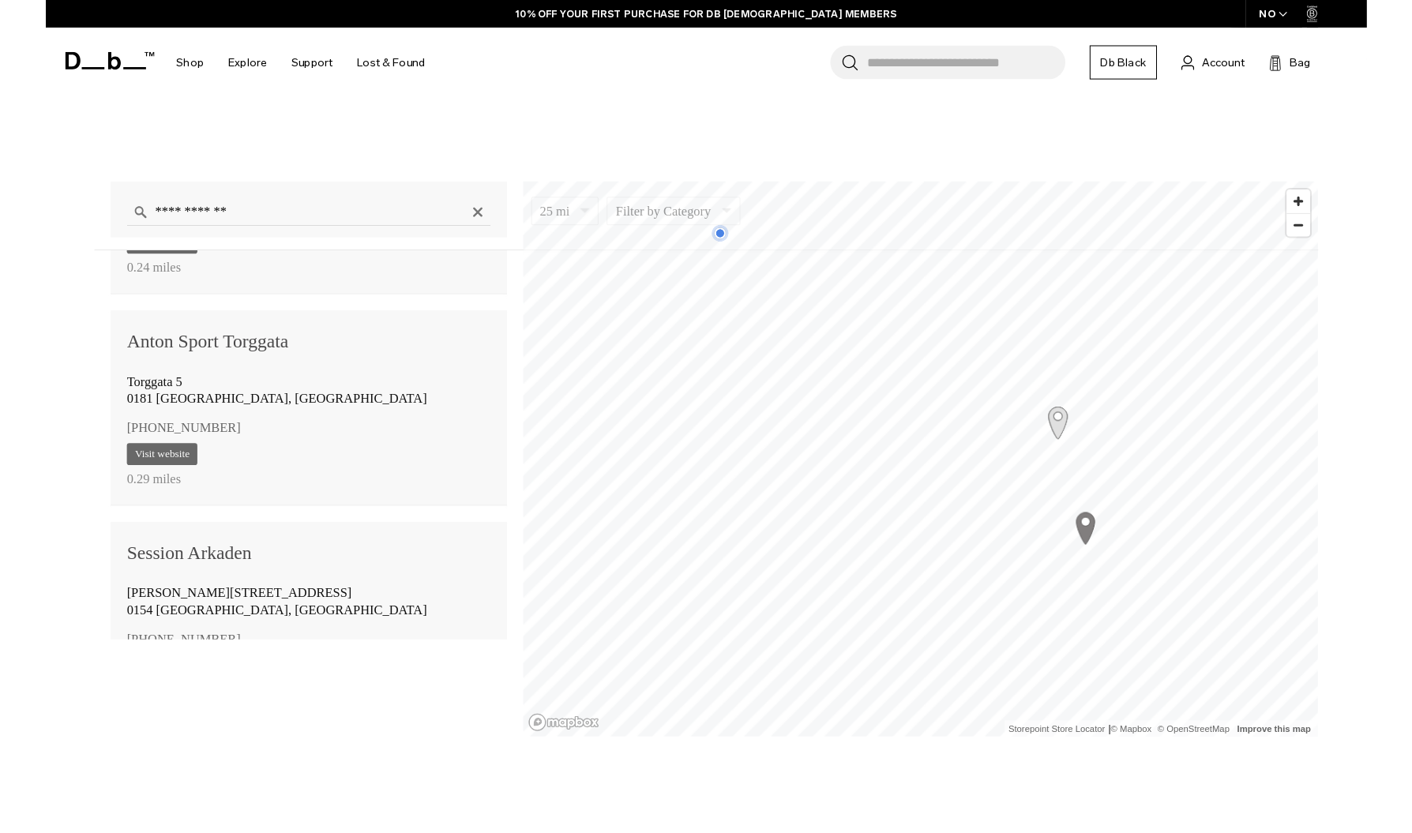
scroll to position [400, 0]
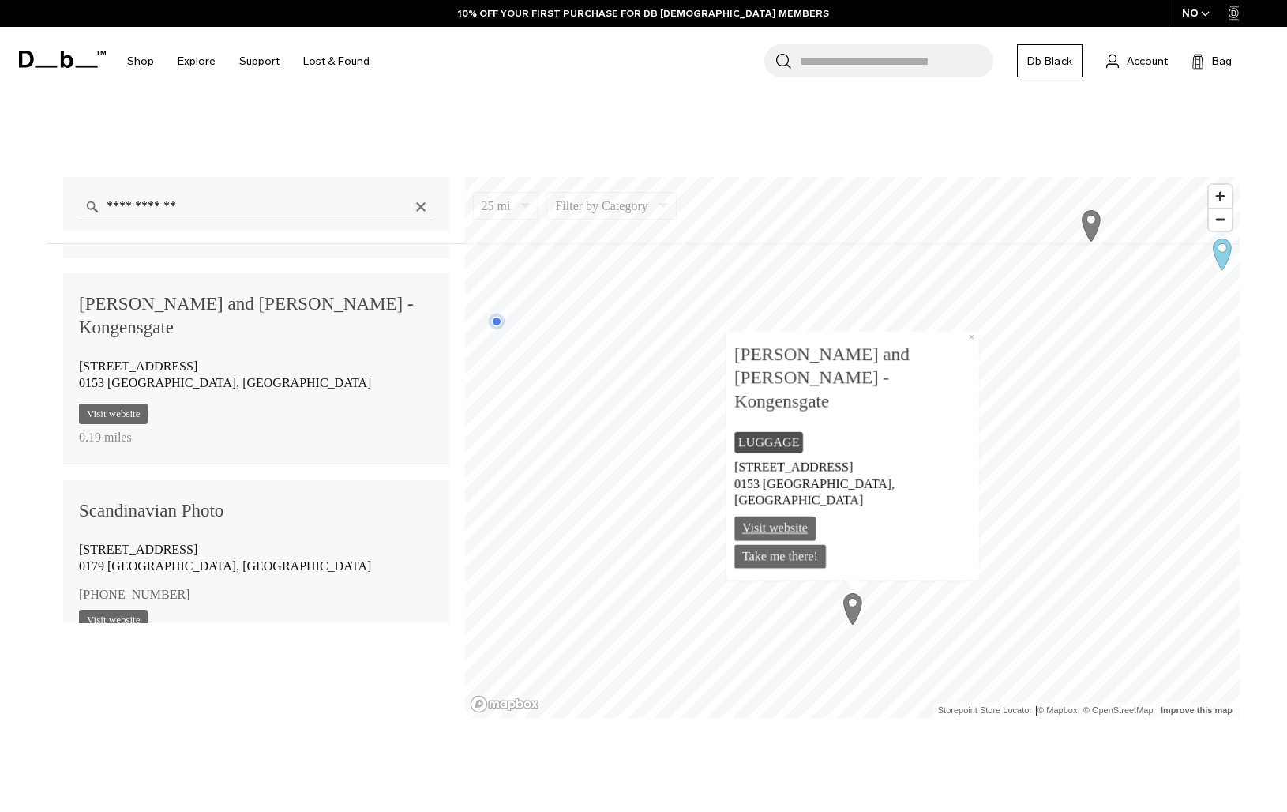
click at [782, 530] on link "Visit website" at bounding box center [774, 528] width 81 height 24
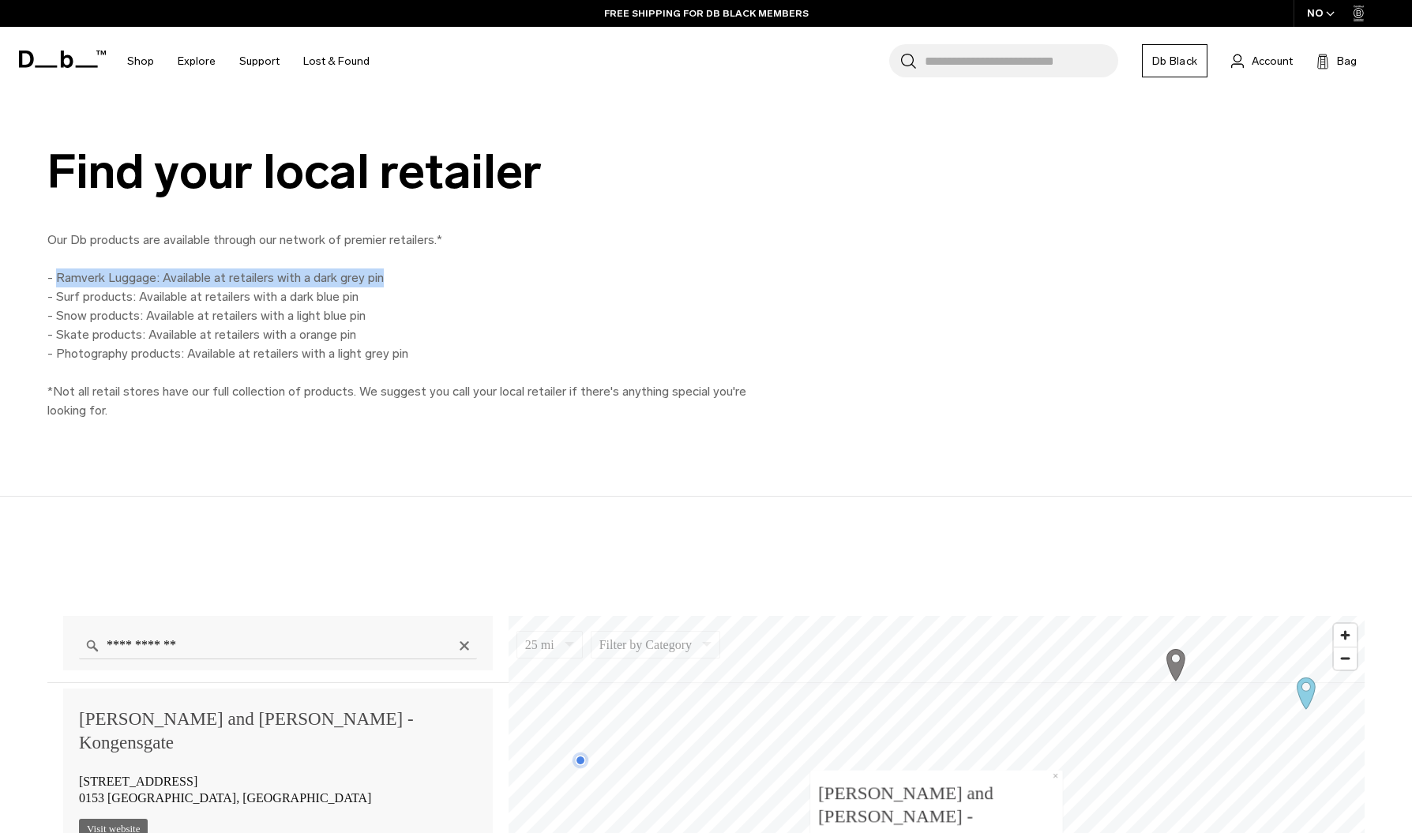
scroll to position [715, 0]
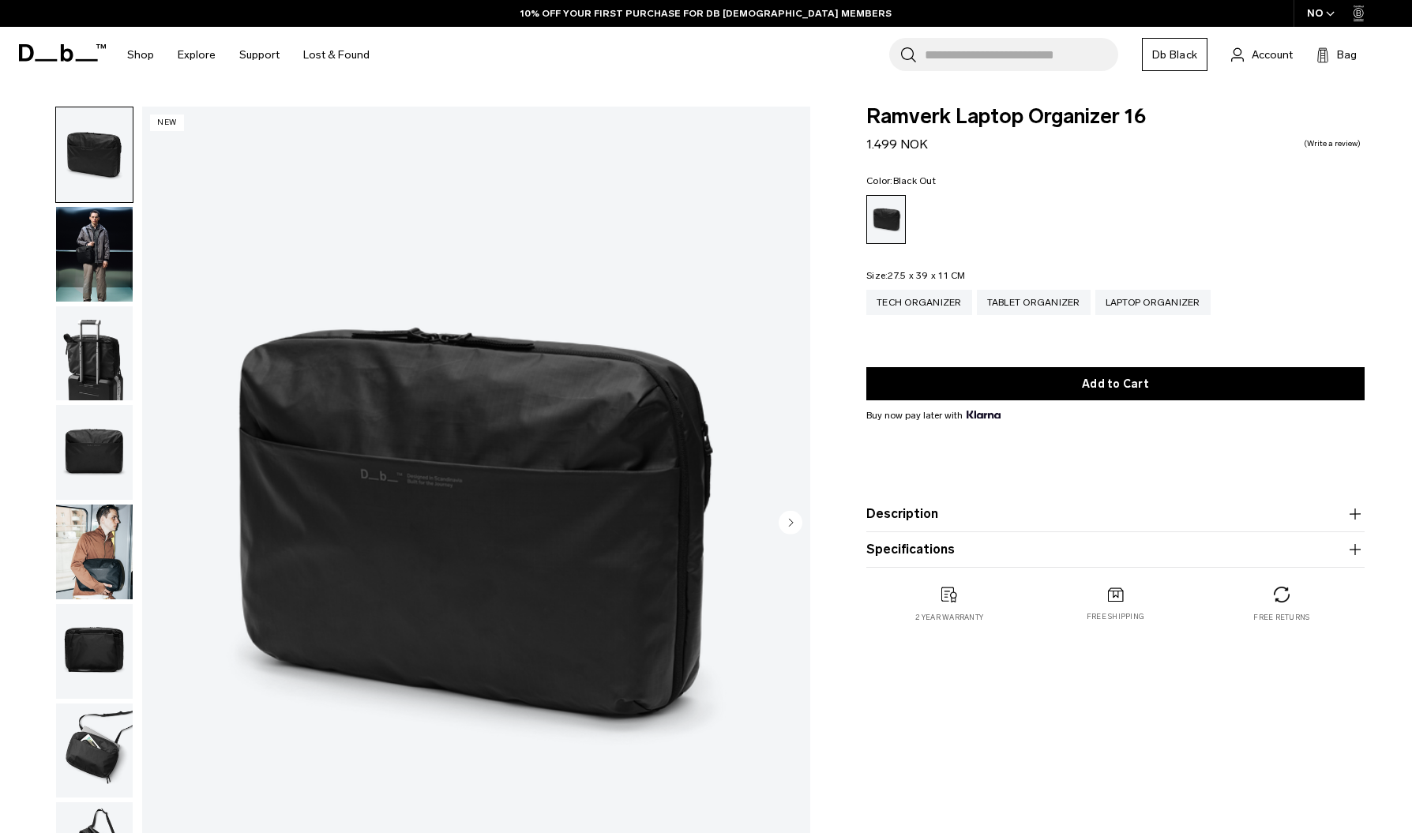
click at [100, 531] on img "button" at bounding box center [94, 552] width 77 height 95
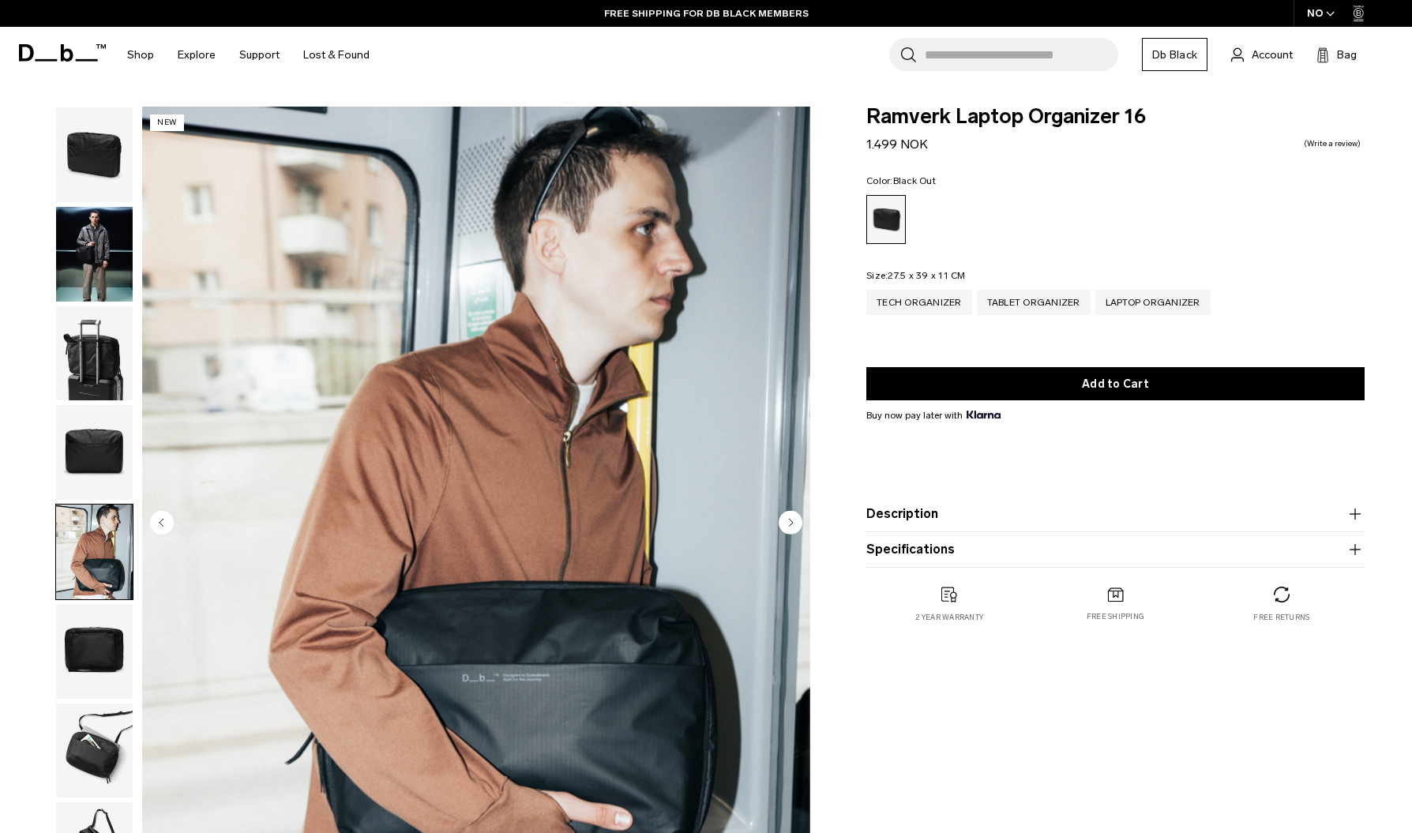
click at [782, 523] on circle "Next slide" at bounding box center [791, 522] width 24 height 24
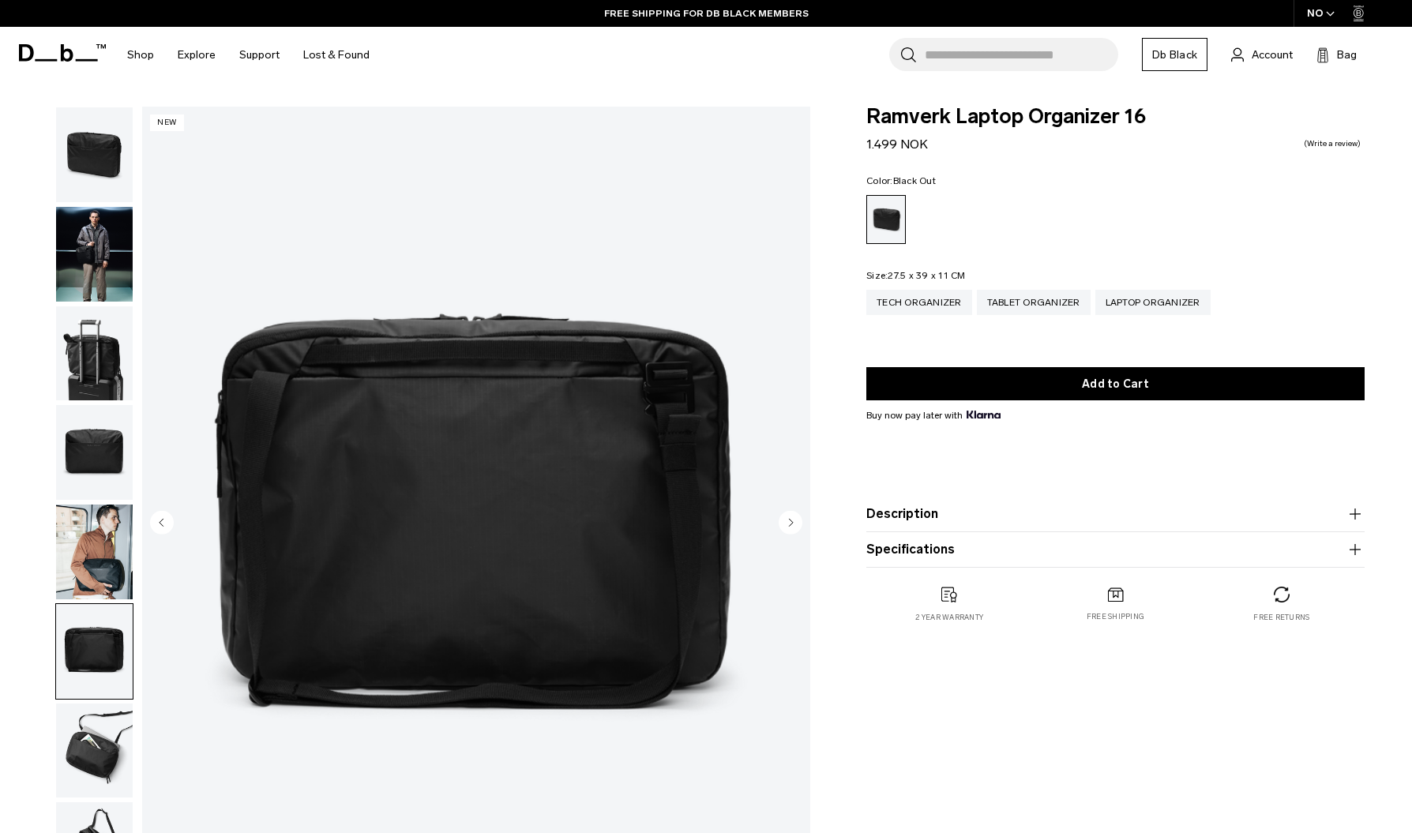
click at [782, 523] on circle "Next slide" at bounding box center [791, 522] width 24 height 24
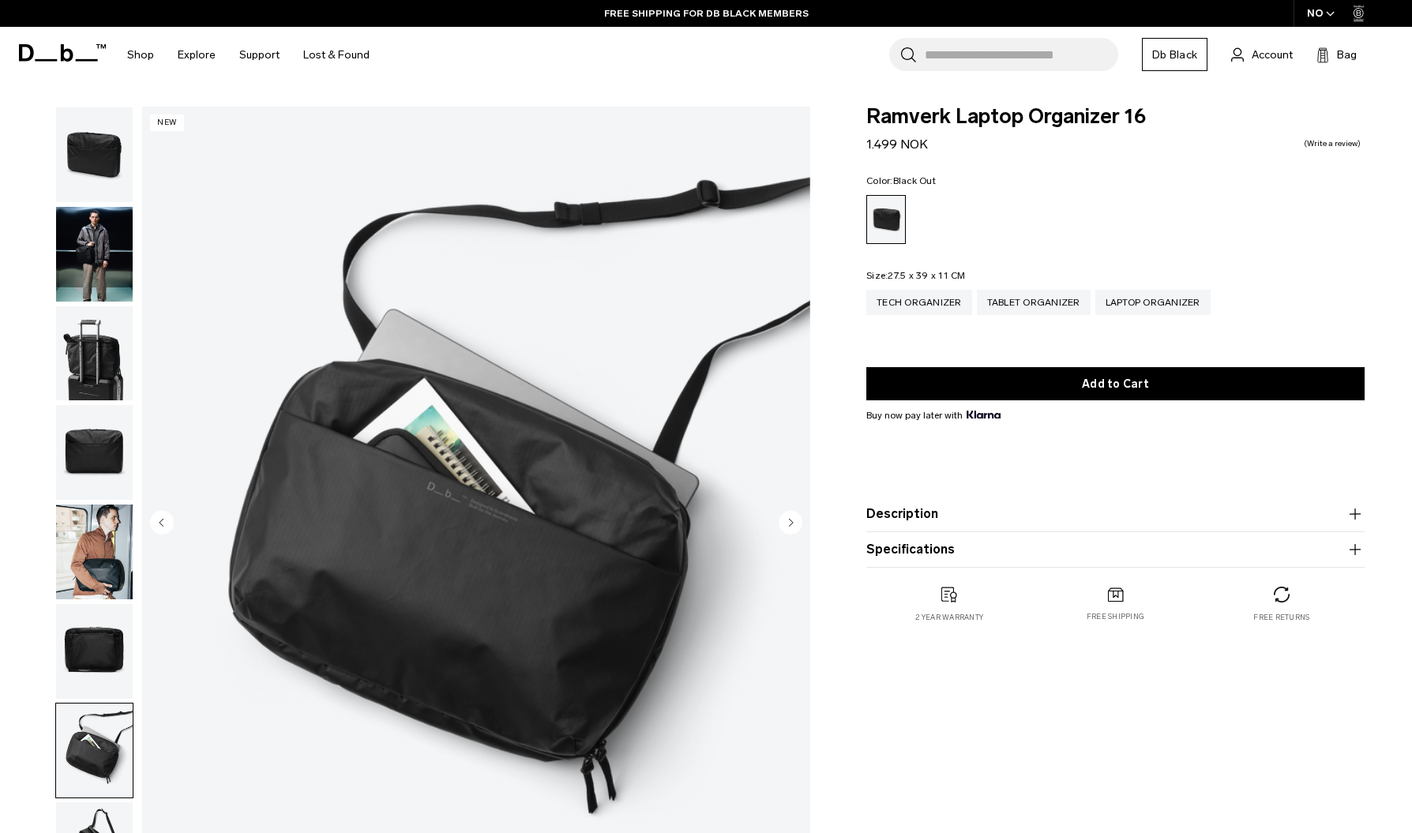
click at [782, 523] on circle "Next slide" at bounding box center [791, 522] width 24 height 24
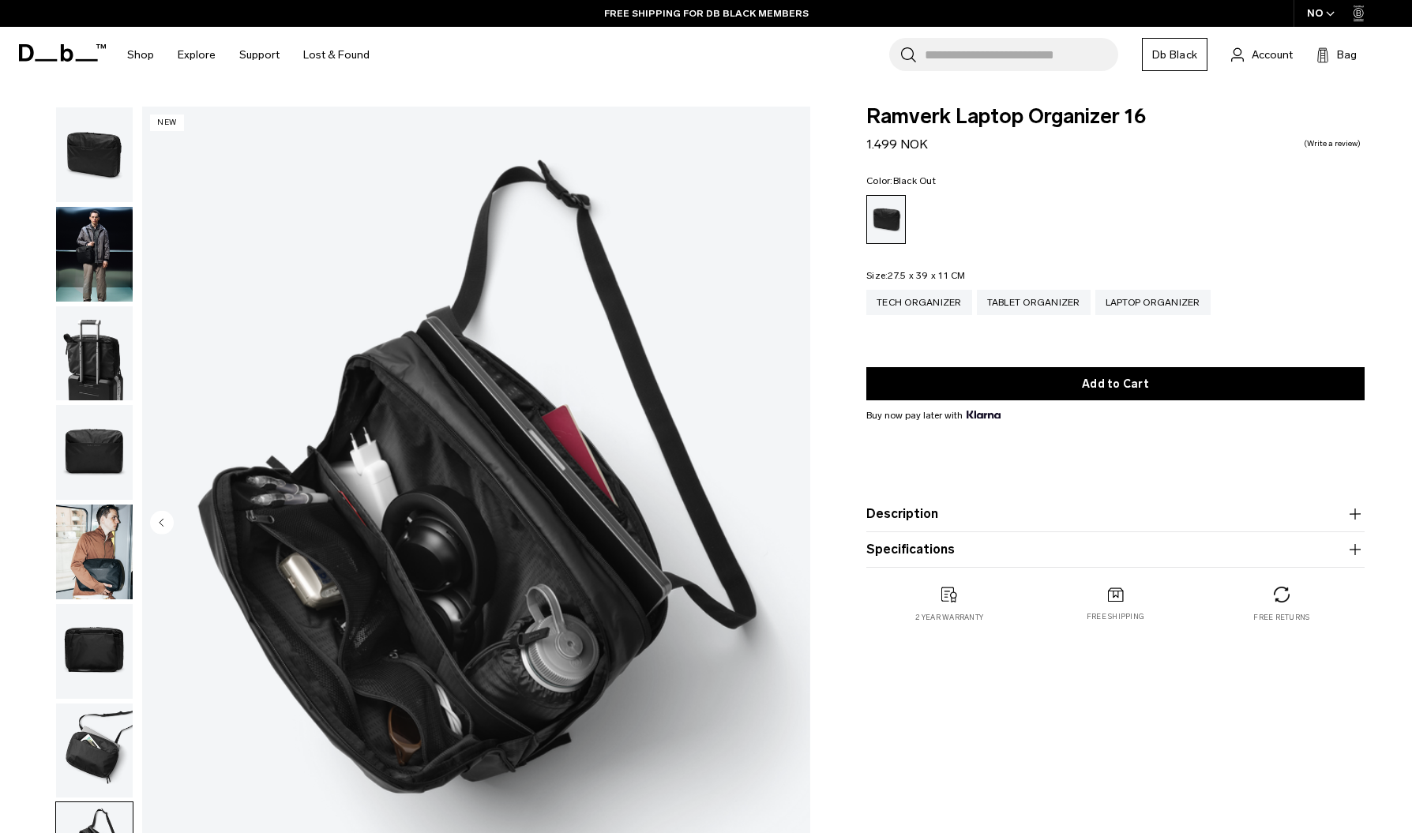
click at [782, 523] on img "8 / 8" at bounding box center [476, 524] width 668 height 835
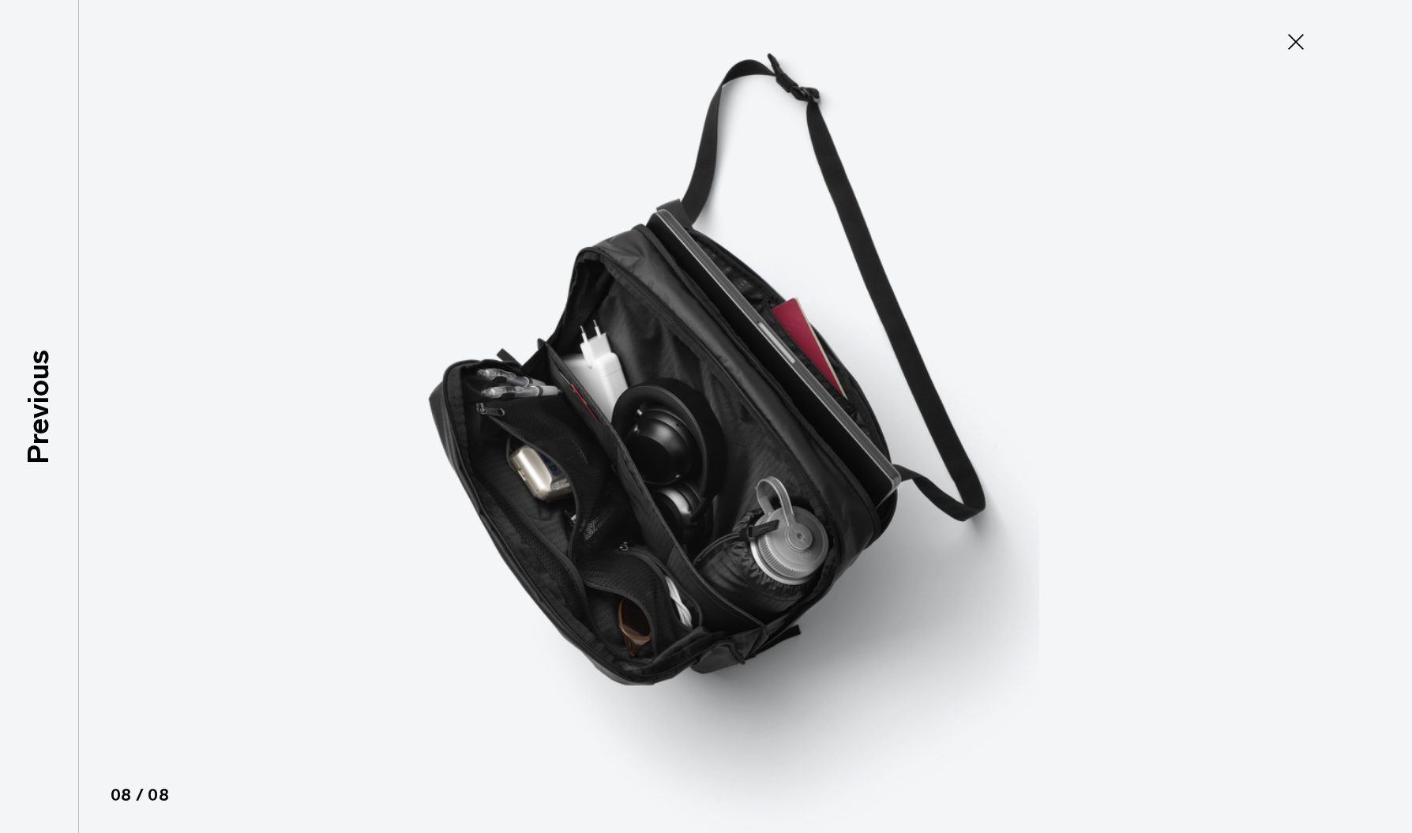
click at [782, 523] on img at bounding box center [706, 416] width 711 height 833
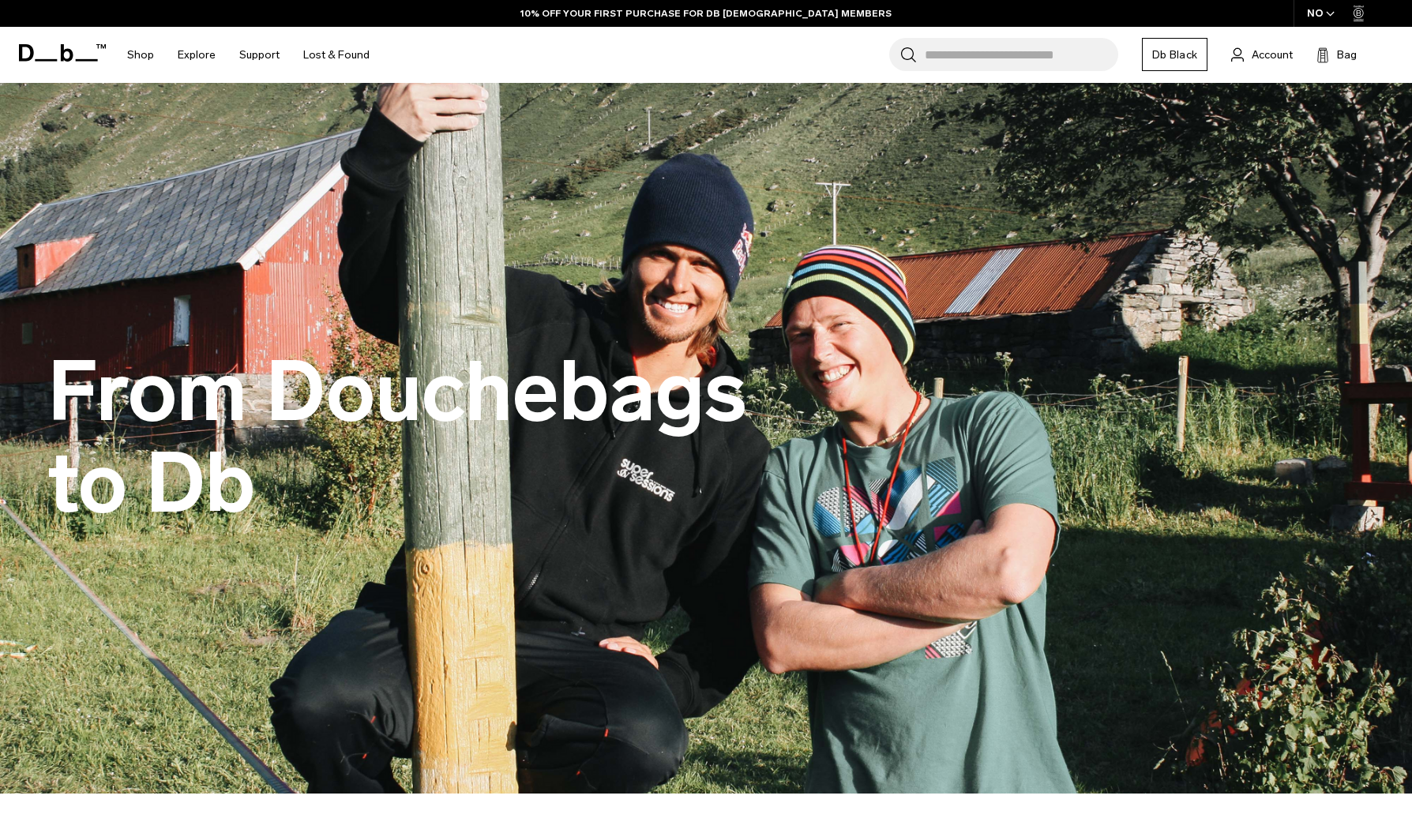
drag, startPoint x: 64, startPoint y: 404, endPoint x: 263, endPoint y: 498, distance: 220.4
click at [263, 498] on h1 "From Douchebags to Db" at bounding box center [402, 438] width 711 height 182
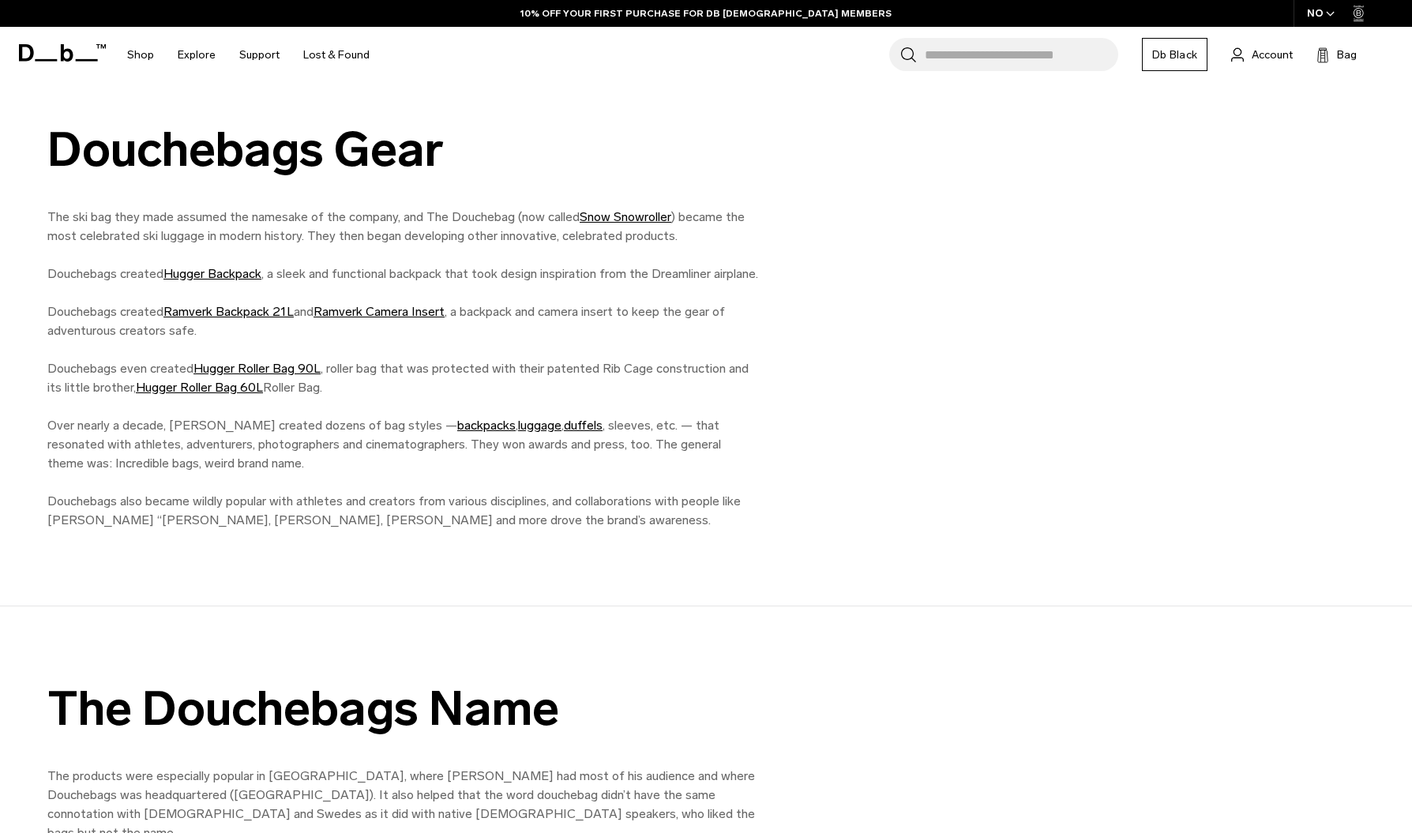
scroll to position [1313, 0]
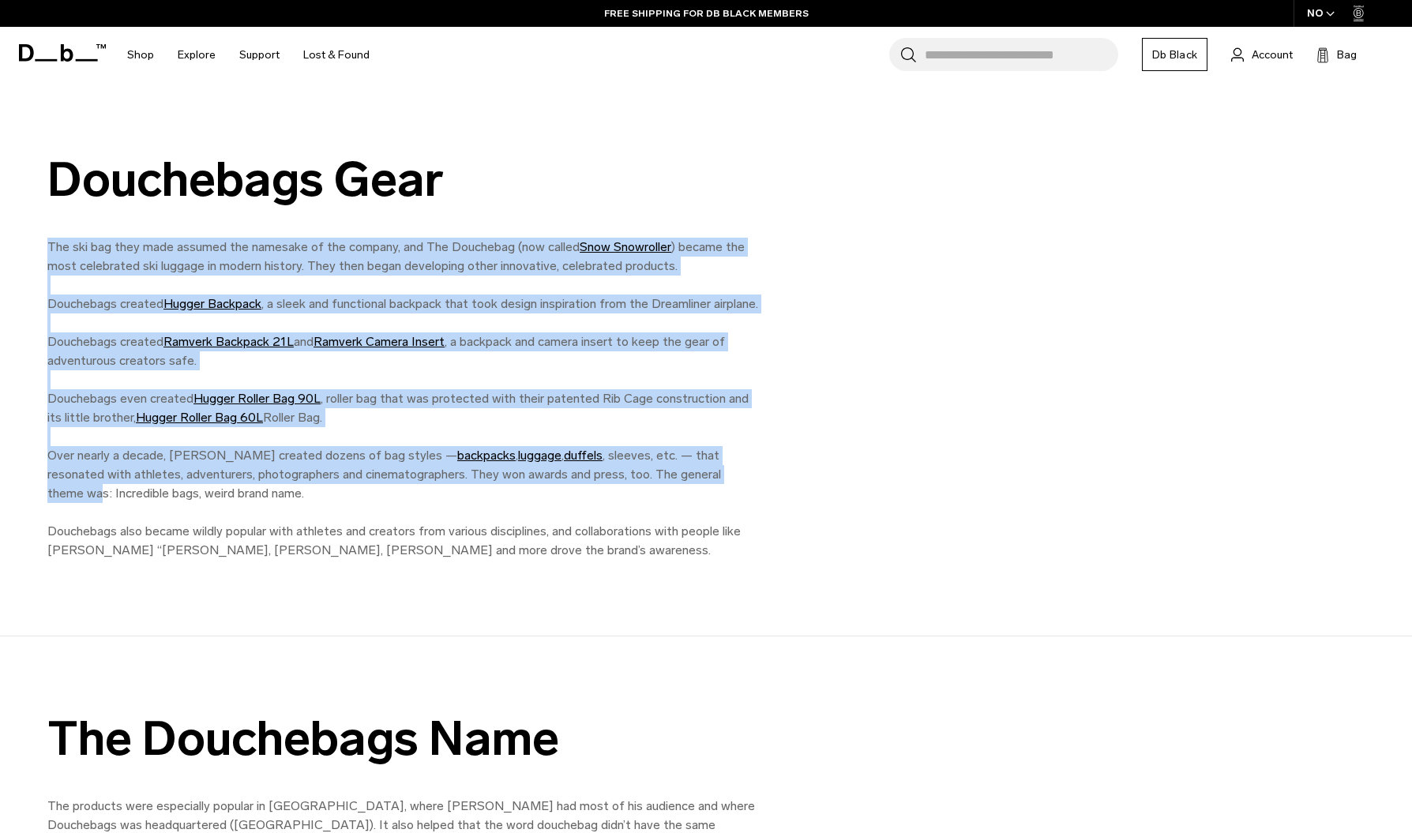
drag, startPoint x: 50, startPoint y: 218, endPoint x: 717, endPoint y: 471, distance: 713.9
click at [717, 471] on div "Douchebags Gear The ski bag they made assumed the namesake of the company, and …" at bounding box center [706, 356] width 1412 height 407
drag, startPoint x: 801, startPoint y: 577, endPoint x: 678, endPoint y: 314, distance: 291.1
click at [678, 314] on div "Douchebags Gear The ski bag they made assumed the namesake of the company, and …" at bounding box center [706, 356] width 1412 height 559
click at [678, 314] on p "The ski bag they made assumed the namesake of the company, and The Douchebag (n…" at bounding box center [402, 399] width 711 height 322
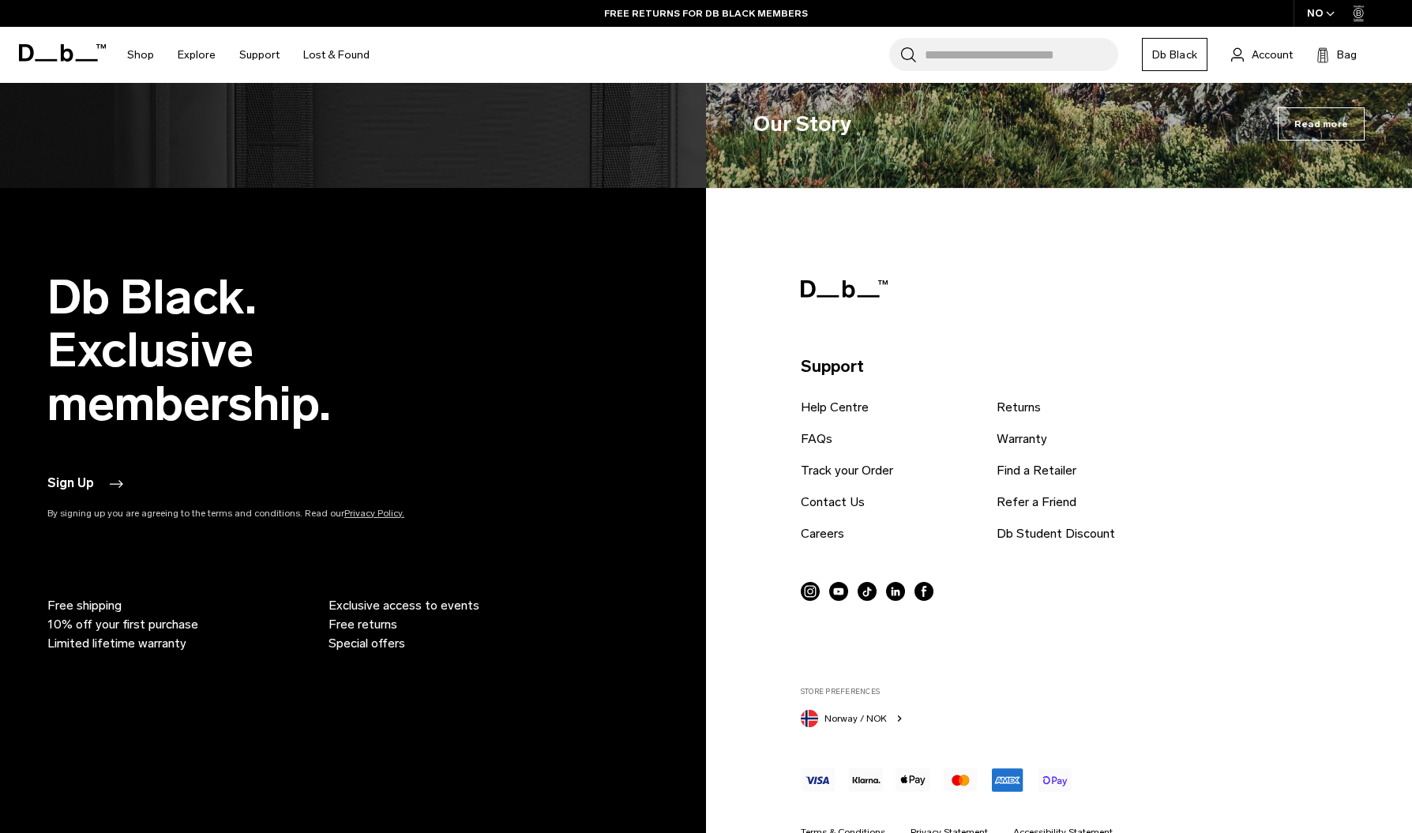
scroll to position [3183, 0]
click at [825, 525] on link "Careers" at bounding box center [822, 534] width 43 height 19
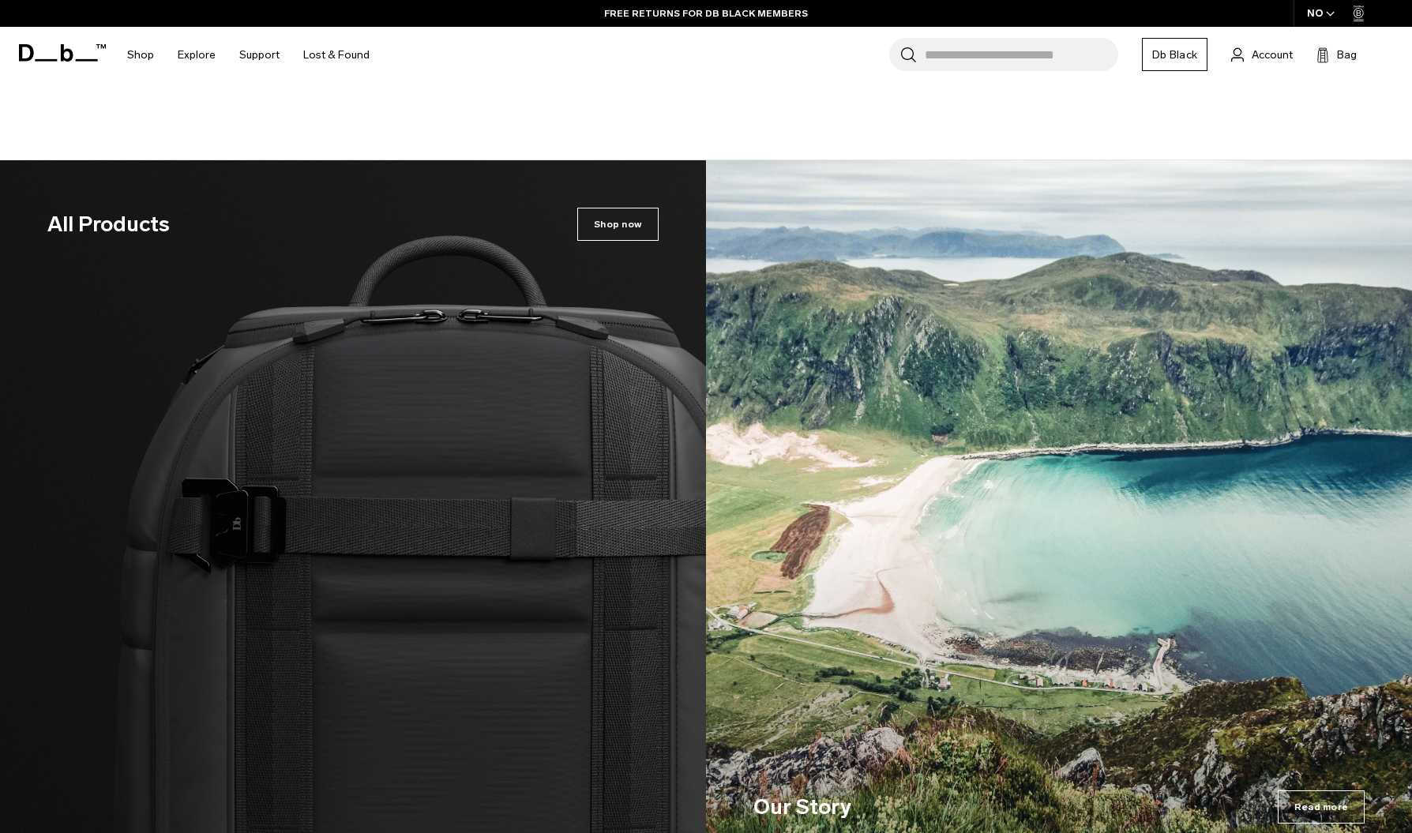
scroll to position [2505, 0]
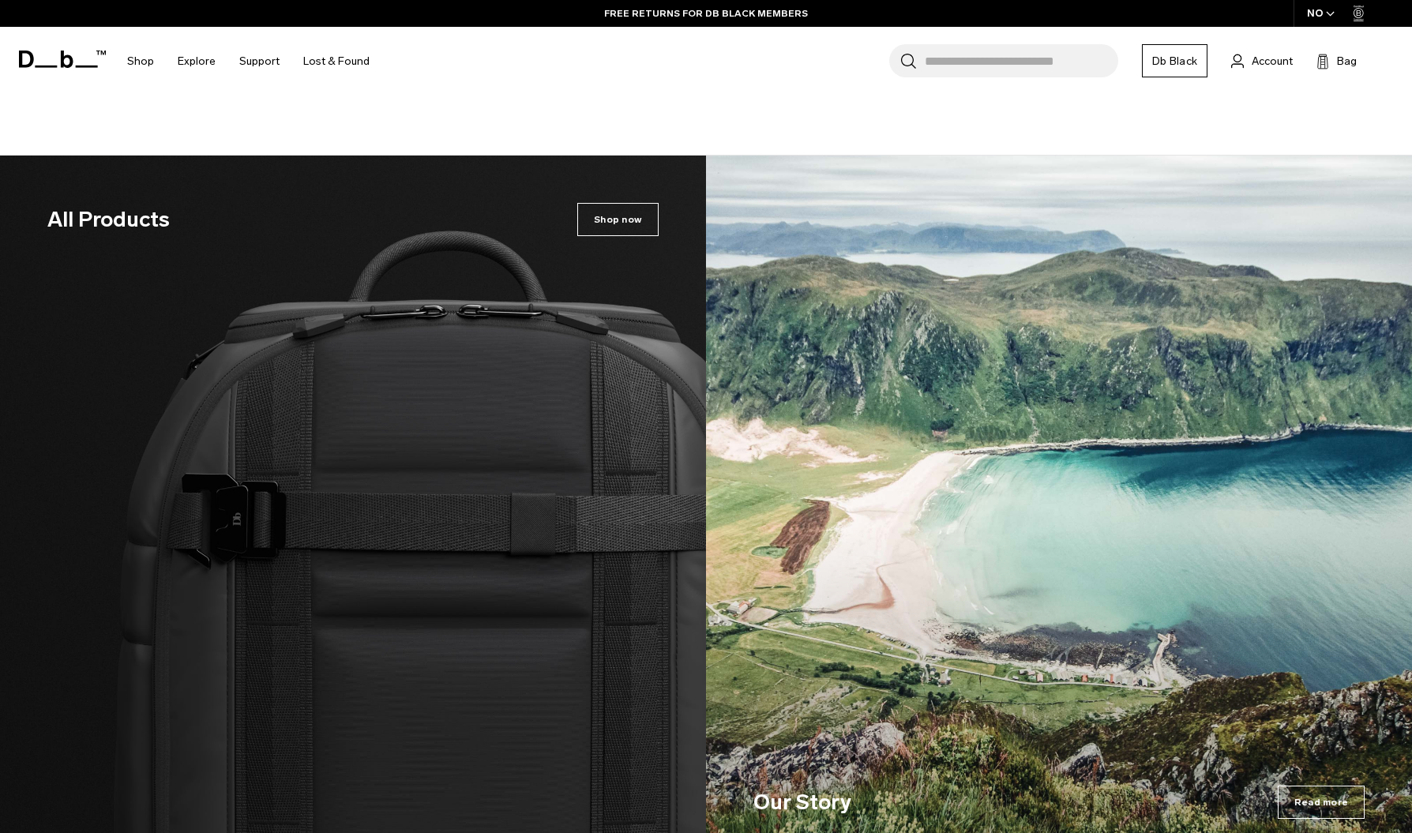
click at [971, 601] on img at bounding box center [1059, 511] width 706 height 711
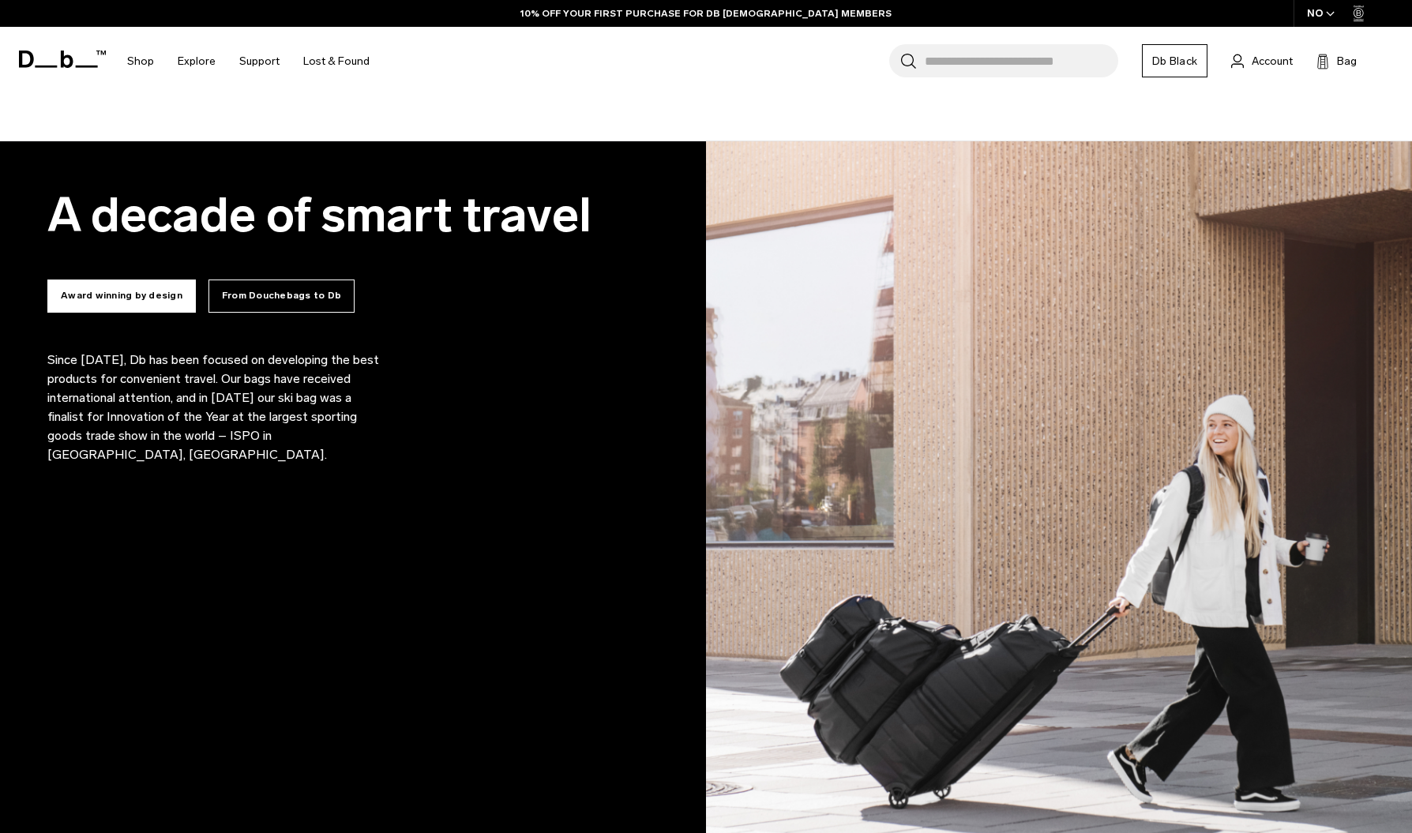
scroll to position [1020, 0]
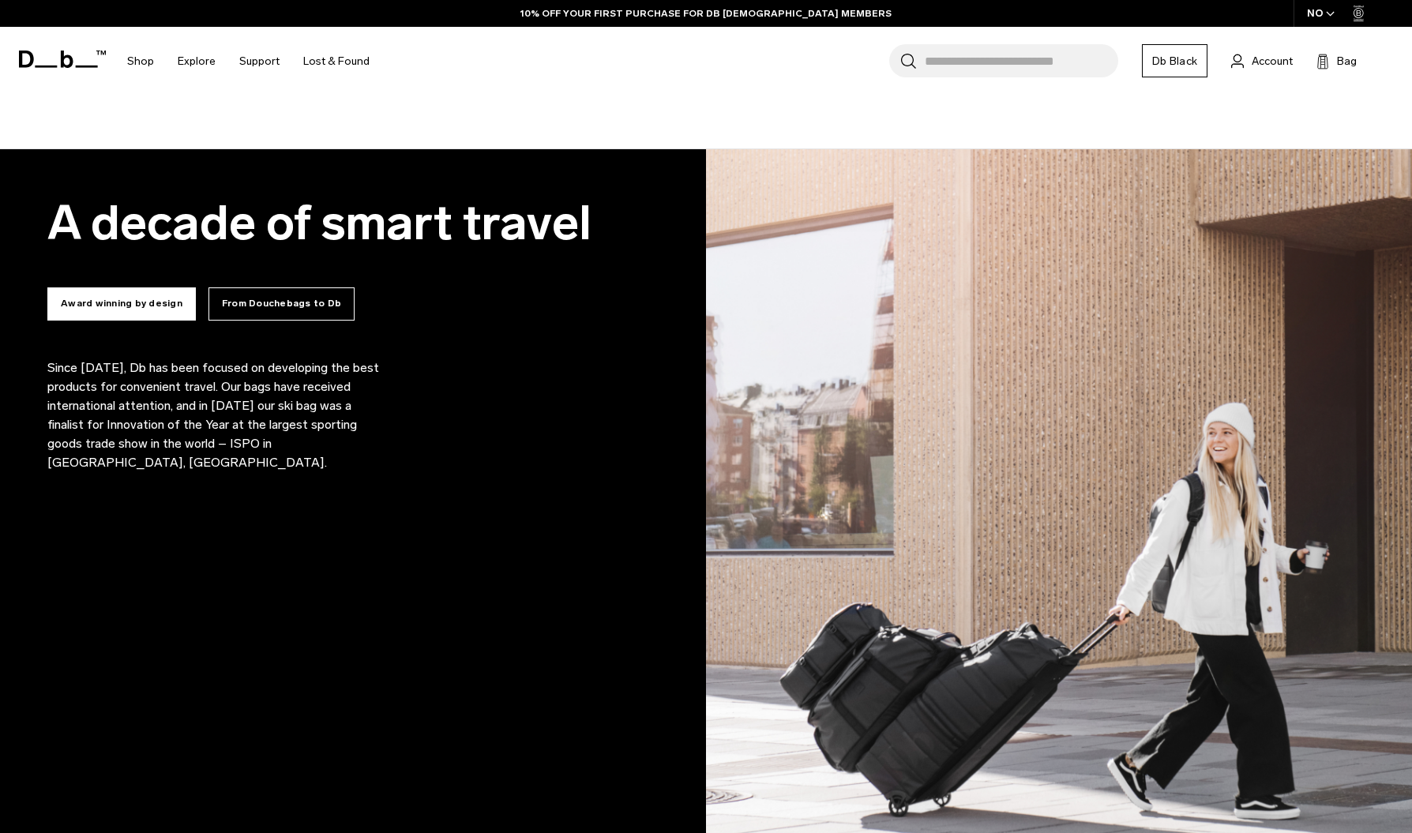
drag, startPoint x: 467, startPoint y: 220, endPoint x: 599, endPoint y: 254, distance: 136.4
click at [599, 254] on div "A decade of smart travel Award winning by design From Douchebags to Db Since [D…" at bounding box center [353, 590] width 706 height 883
click at [599, 254] on div "A decade of smart travel" at bounding box center [352, 233] width 611 height 72
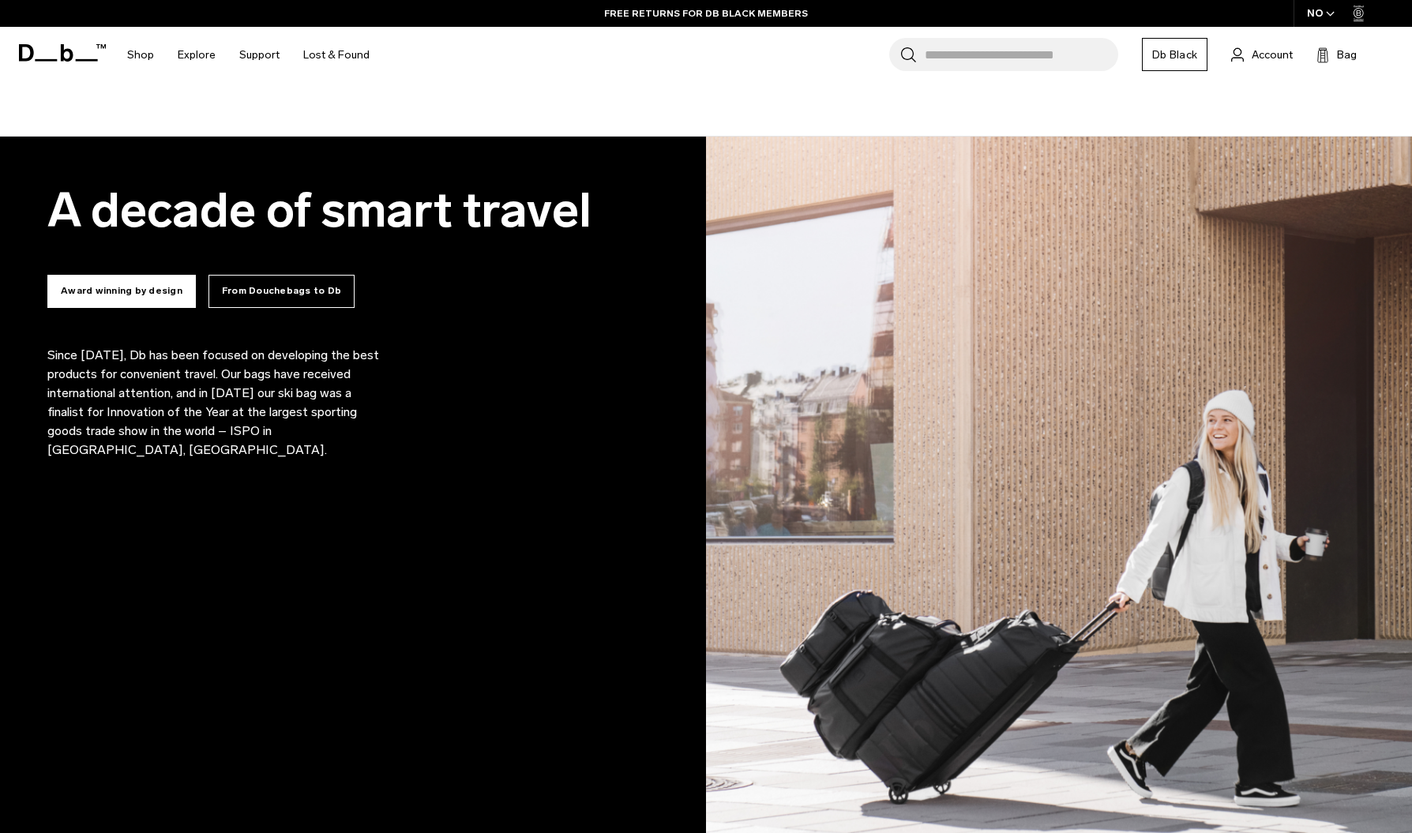
scroll to position [1103, 0]
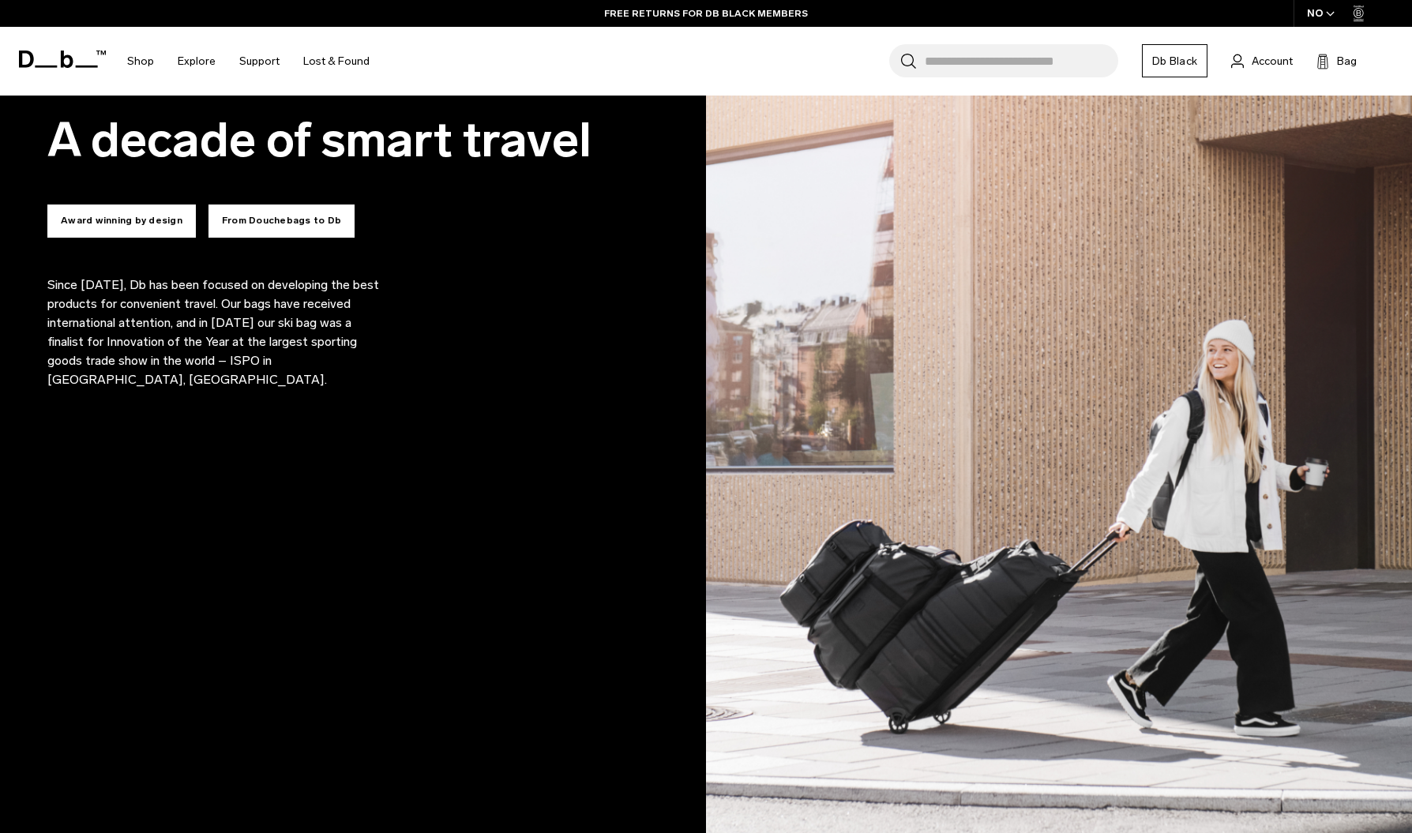
click at [263, 212] on button "From Douchebags to Db" at bounding box center [281, 221] width 146 height 33
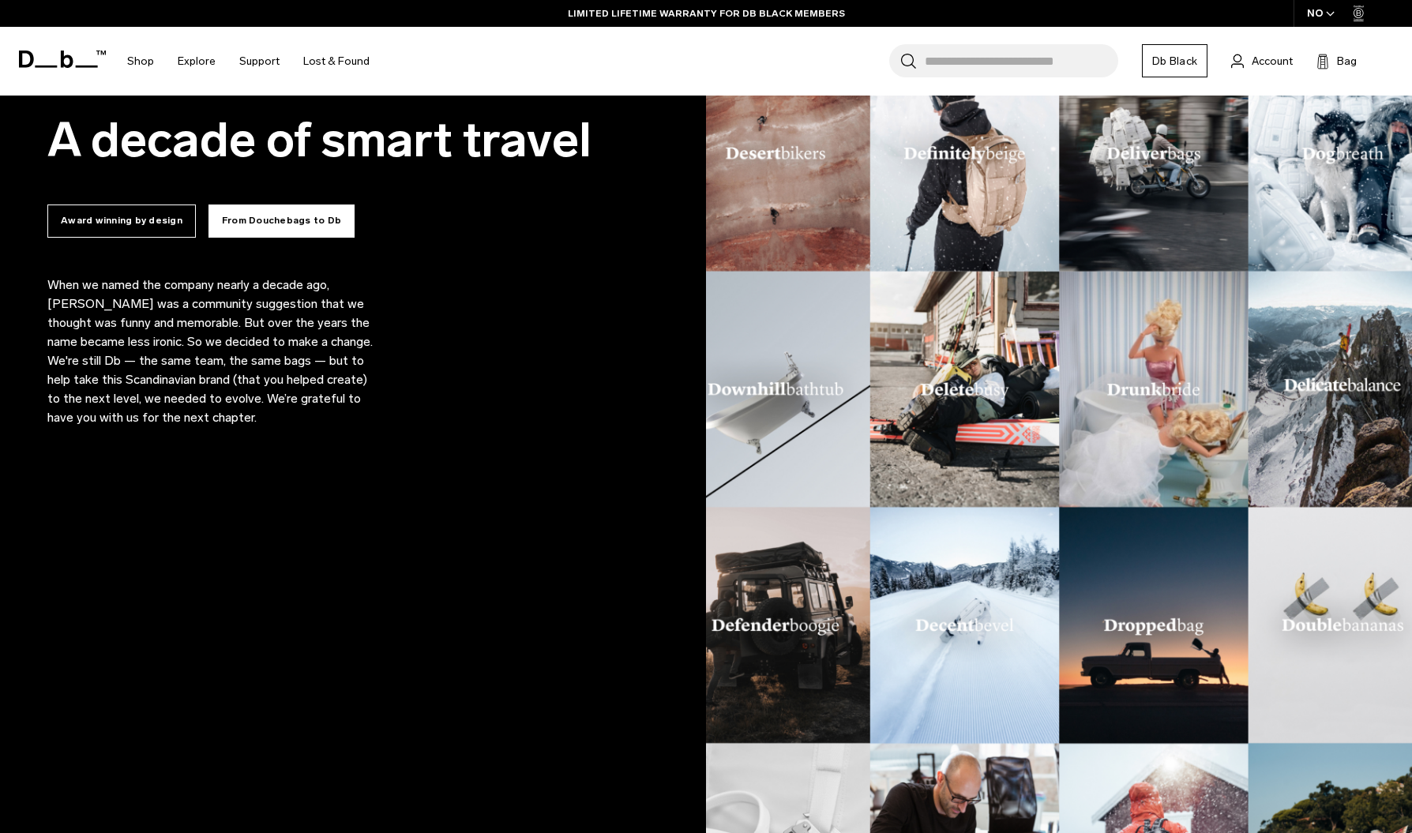
scroll to position [1056, 0]
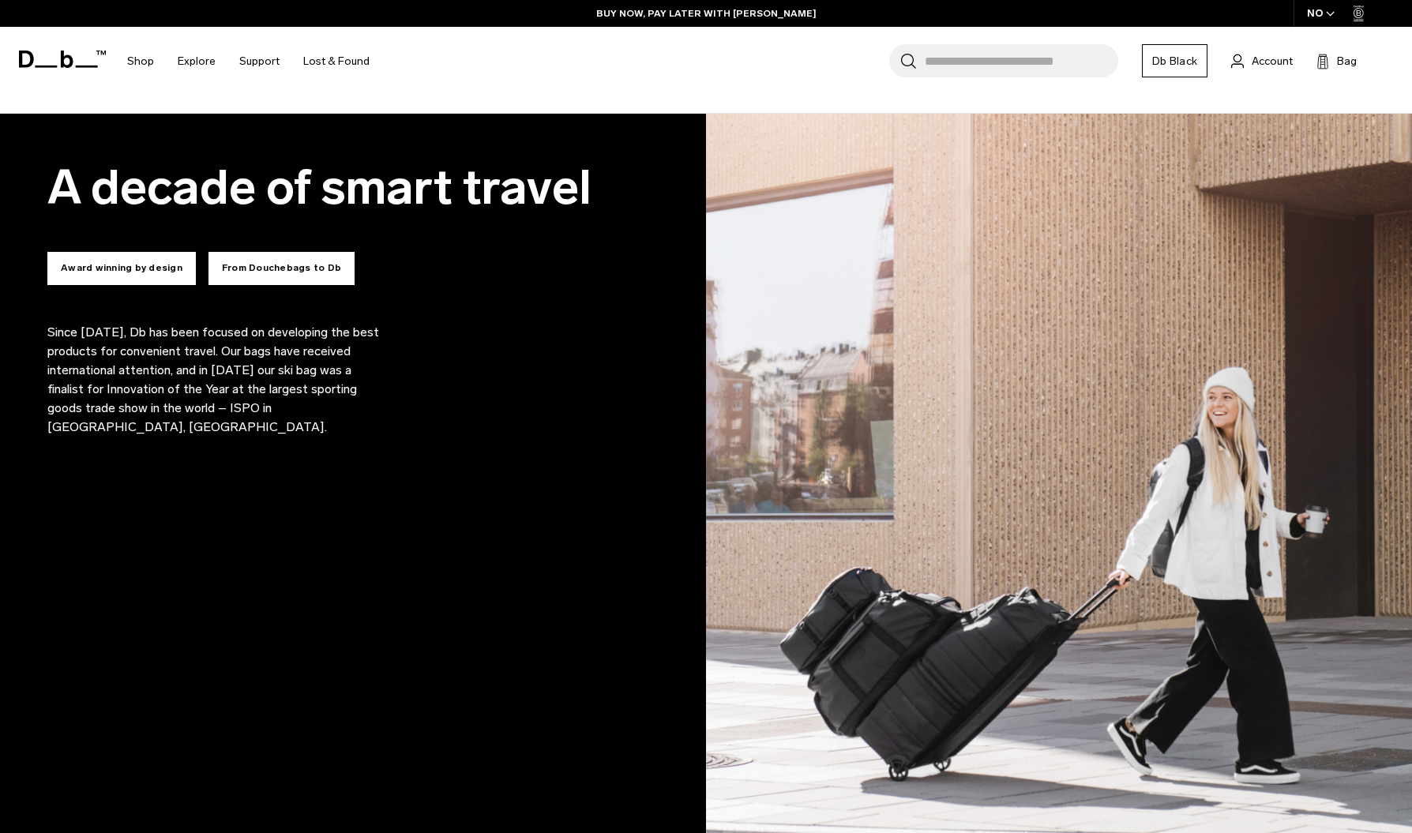
click at [232, 260] on button "From Douchebags to Db" at bounding box center [281, 268] width 146 height 33
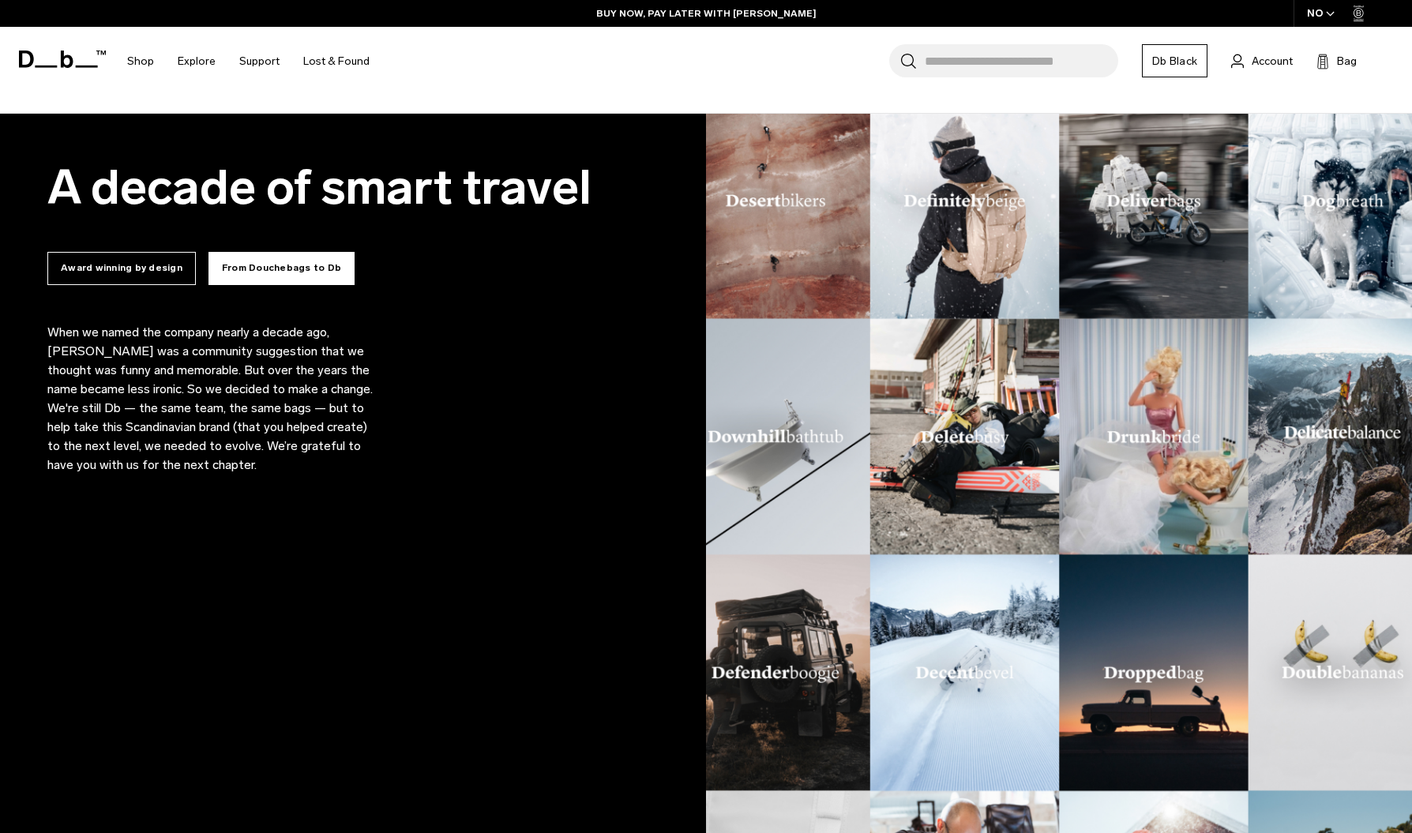
click at [233, 261] on button "From Douchebags to Db" at bounding box center [281, 268] width 146 height 33
click at [244, 264] on button "From Douchebags to Db" at bounding box center [281, 268] width 146 height 33
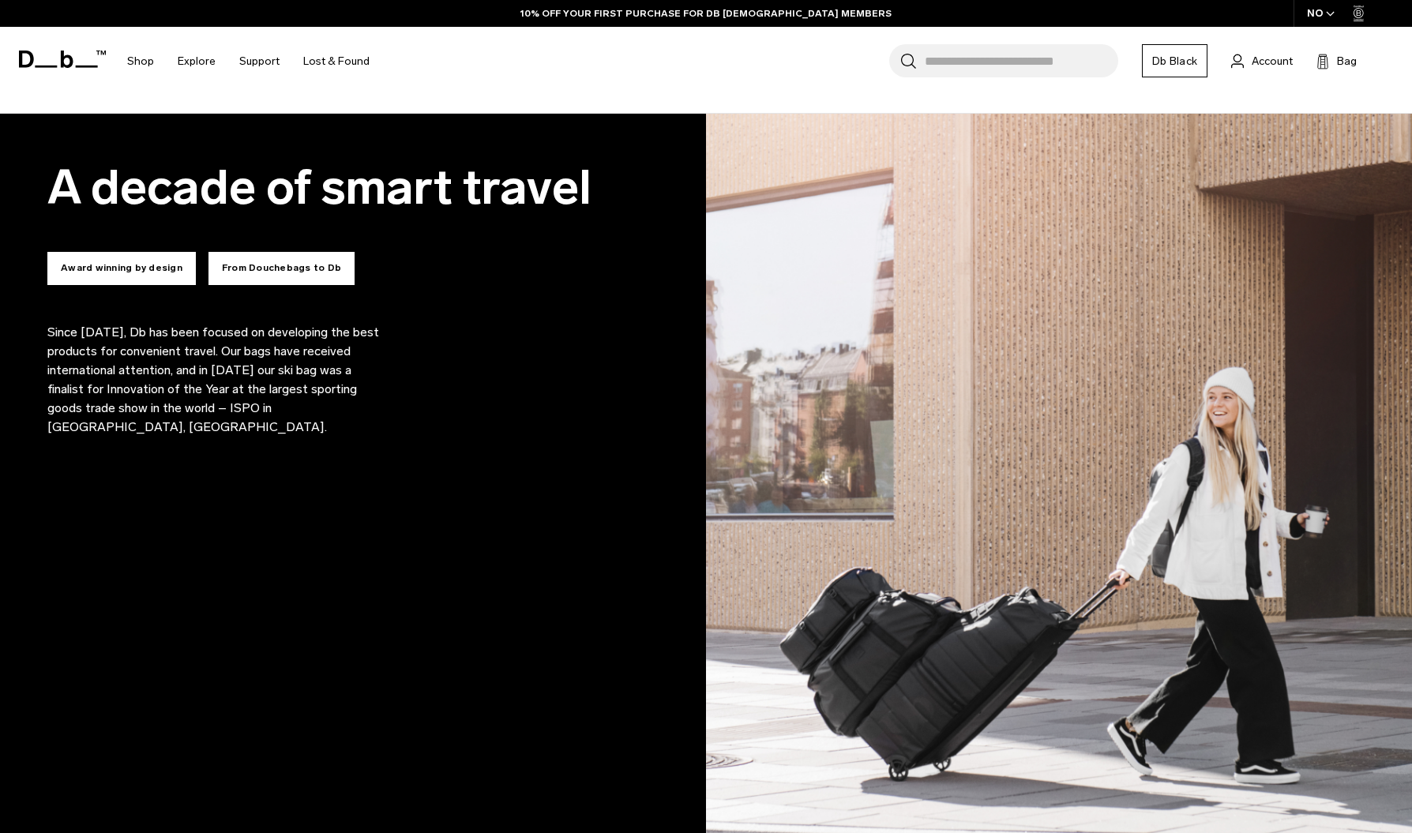
click at [244, 264] on button "From Douchebags to Db" at bounding box center [281, 268] width 146 height 33
